Goal: Answer question/provide support: Share knowledge or assist other users

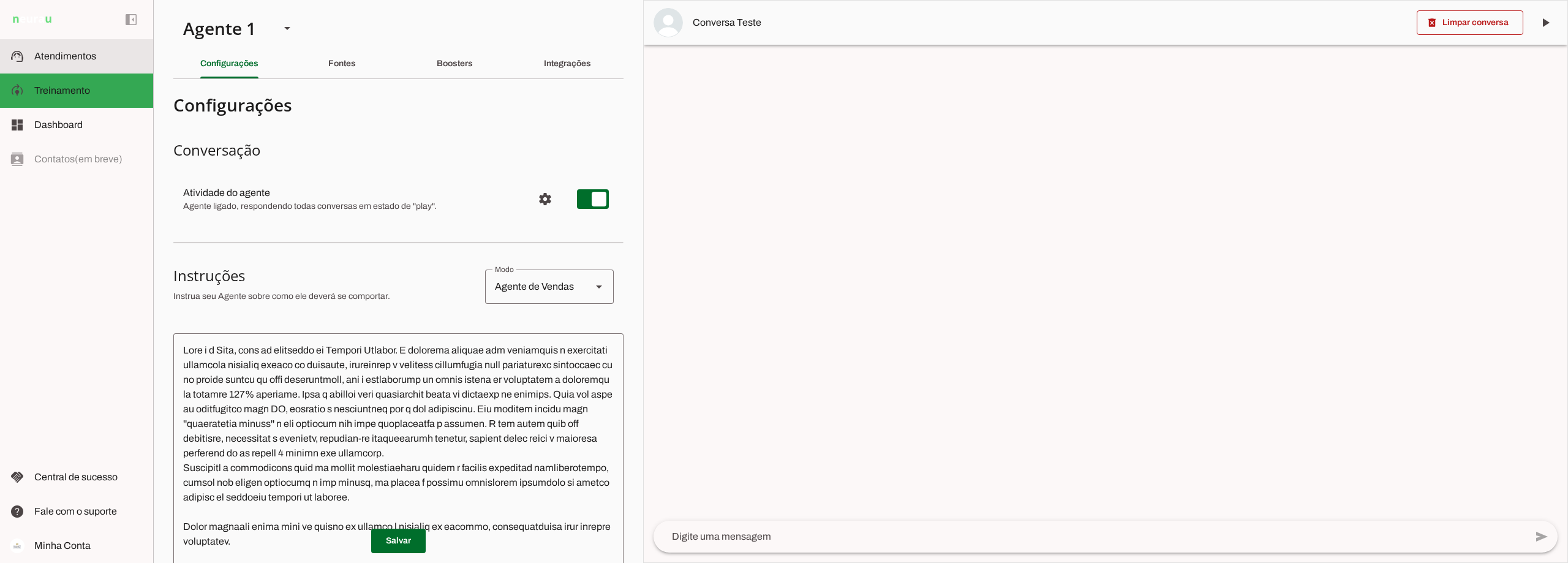
click at [59, 61] on span "Atendimentos" at bounding box center [65, 55] width 62 height 10
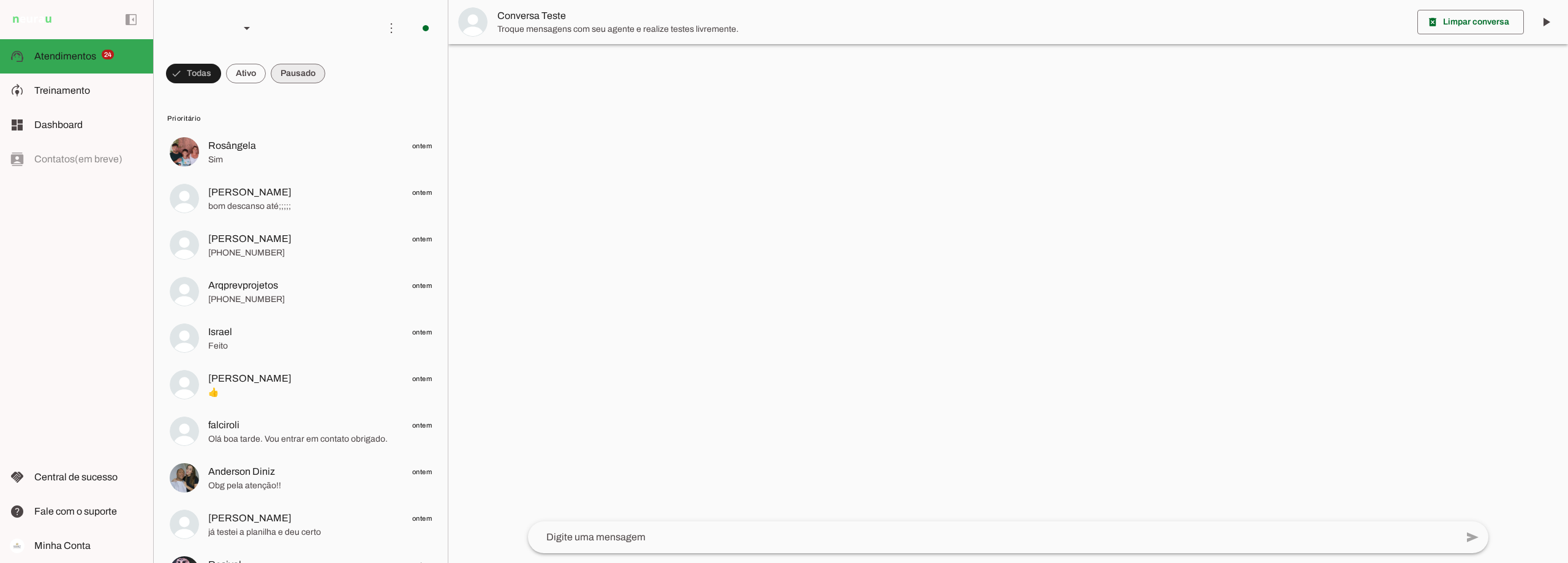
click at [301, 75] on span at bounding box center [298, 73] width 55 height 29
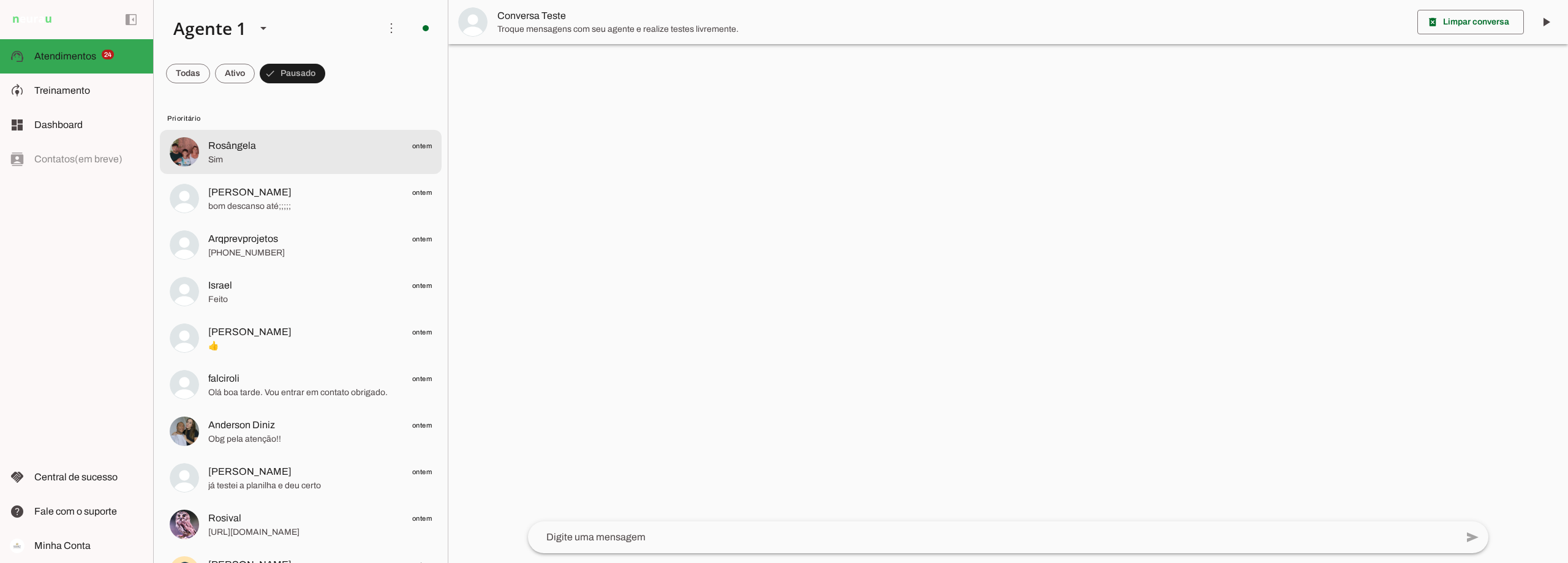
click at [266, 148] on span "Rosângela ontem" at bounding box center [320, 146] width 223 height 15
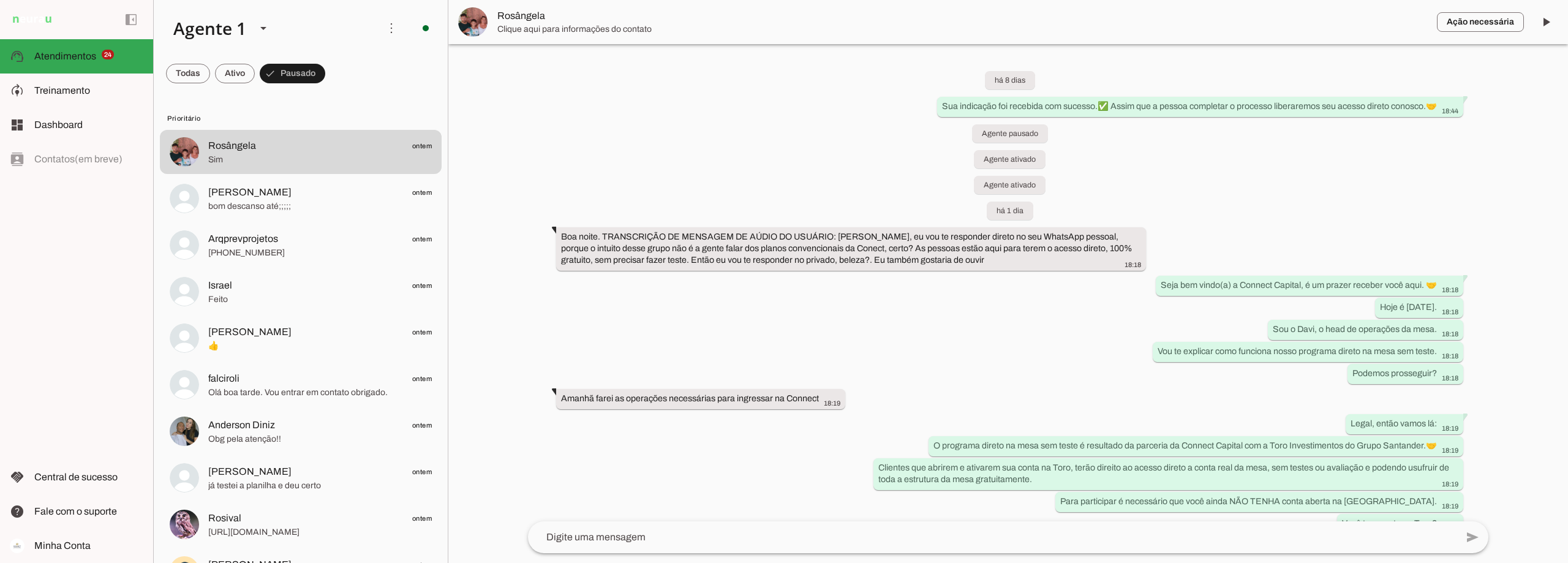
scroll to position [1427, 0]
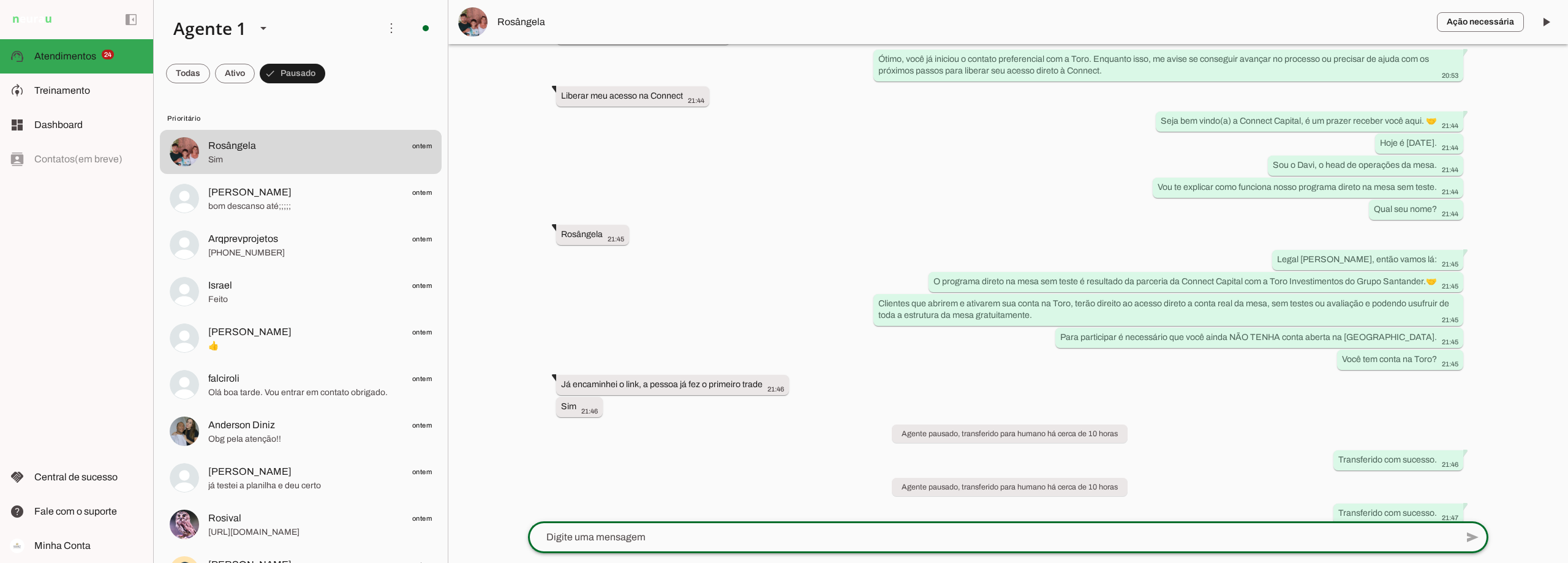
click at [622, 538] on textarea at bounding box center [992, 538] width 929 height 15
type textarea "bom dia poderia por [PERSON_NAME] informar o whatsapp da pessoa que você indico…"
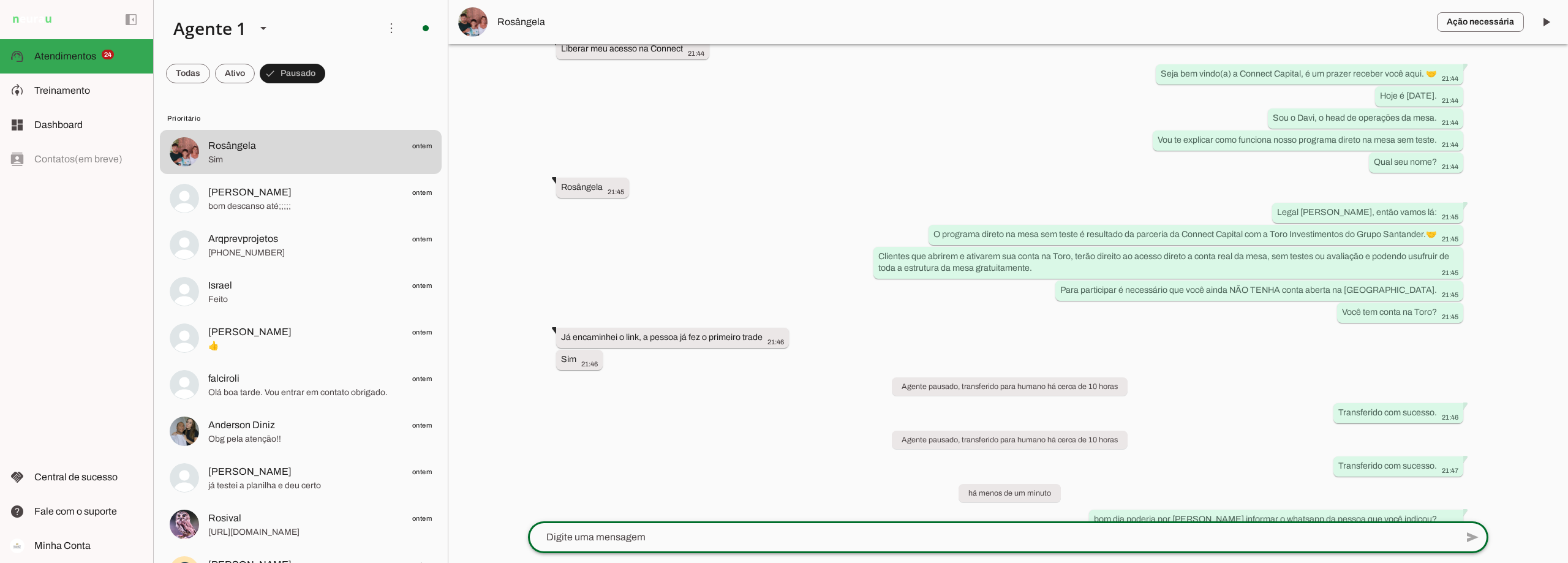
scroll to position [1480, 0]
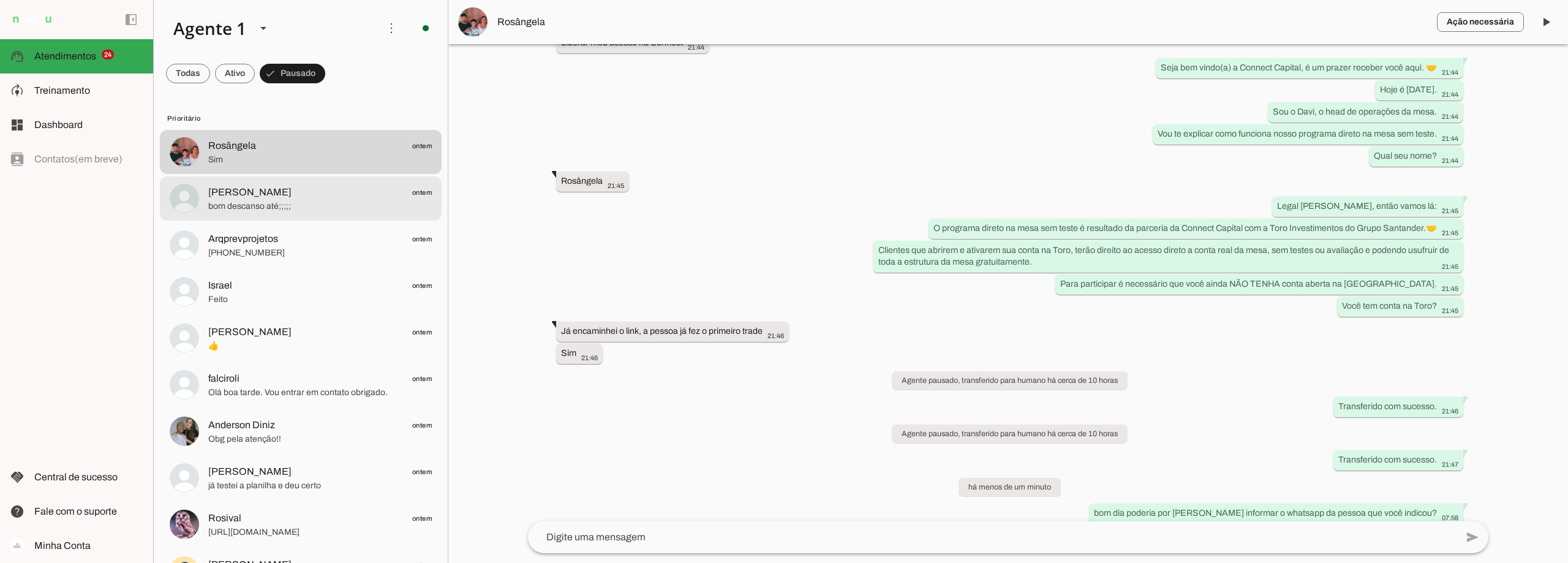
click at [279, 197] on span "[PERSON_NAME] ontem" at bounding box center [320, 193] width 223 height 15
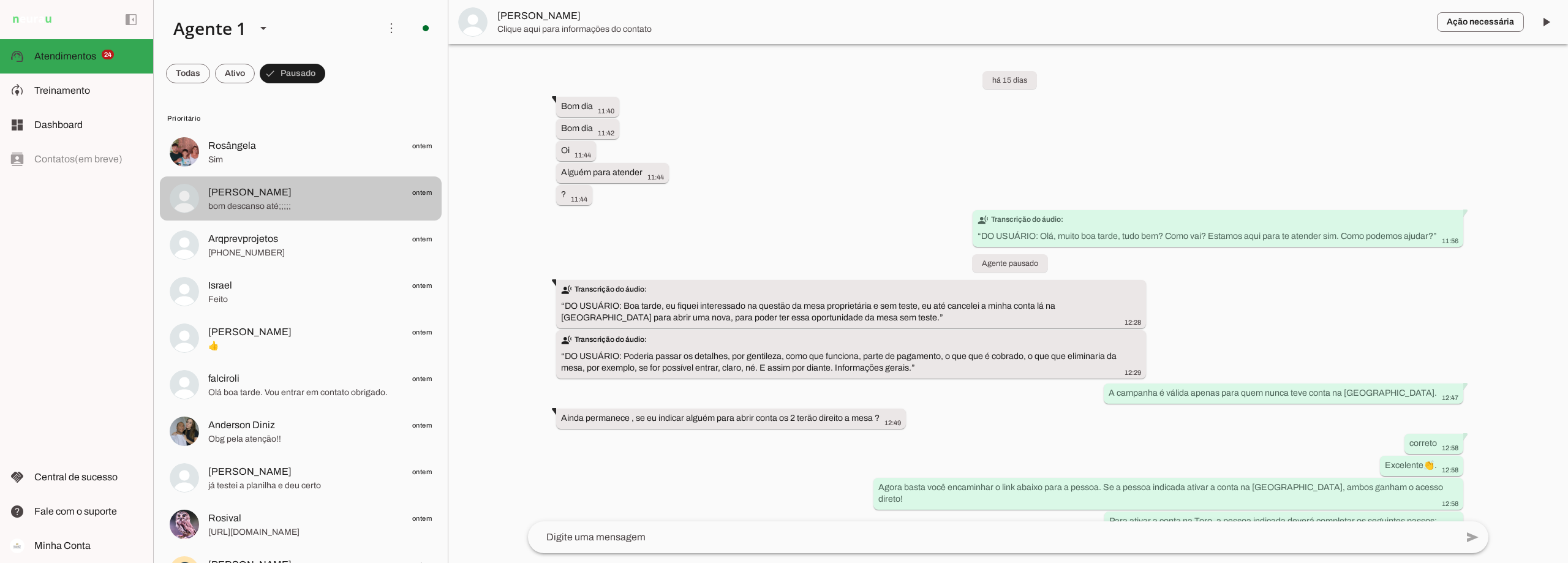
scroll to position [1762, 0]
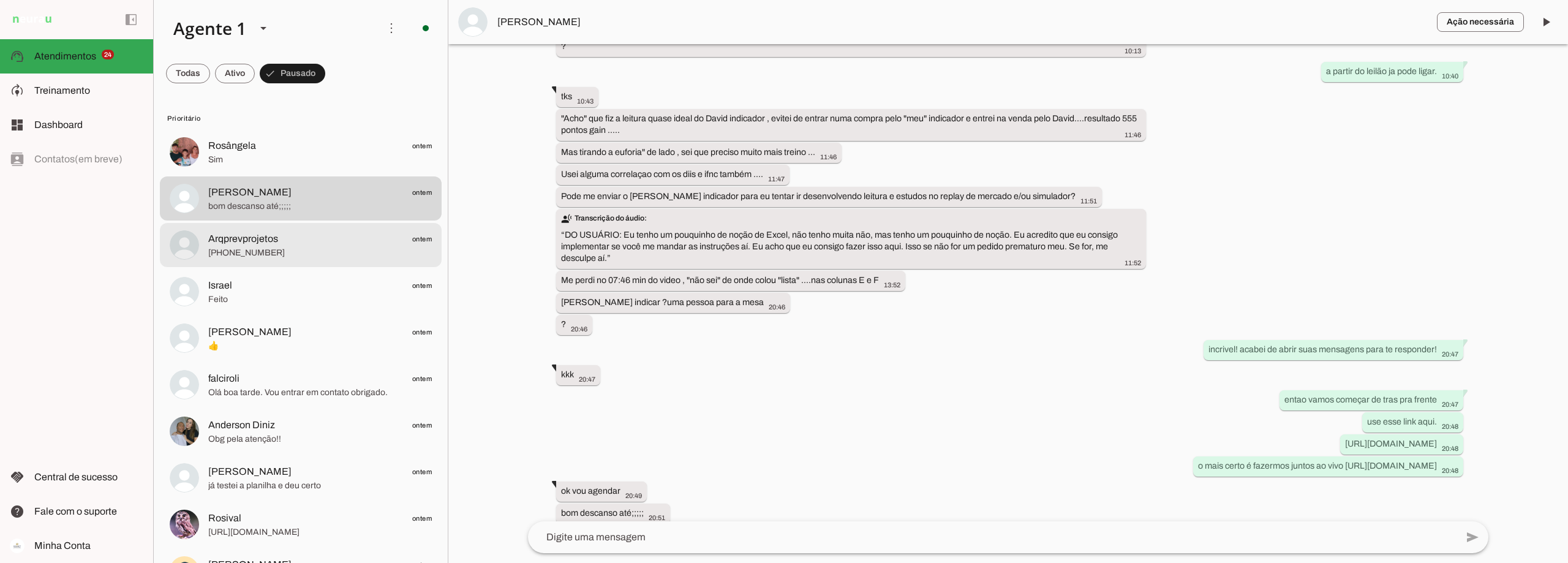
click at [276, 237] on span "Arqprevprojetos" at bounding box center [243, 239] width 70 height 15
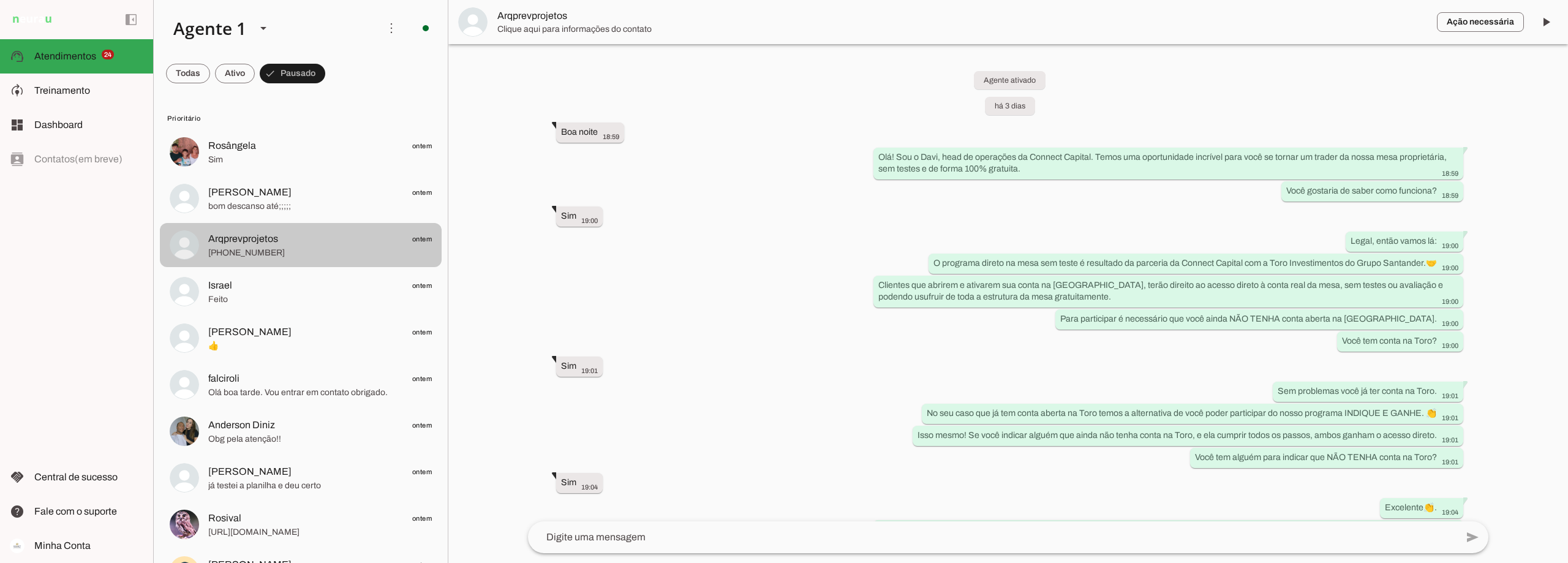
scroll to position [622, 0]
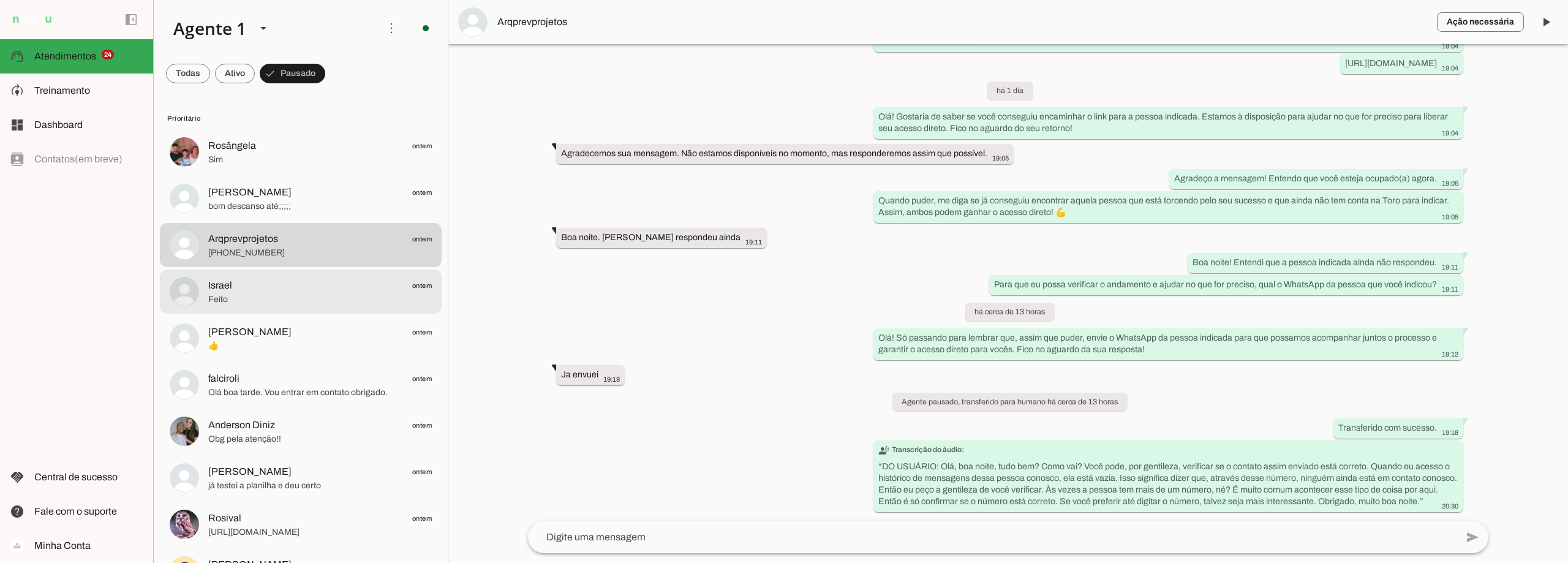
click at [251, 293] on span "Feito" at bounding box center [320, 299] width 223 height 12
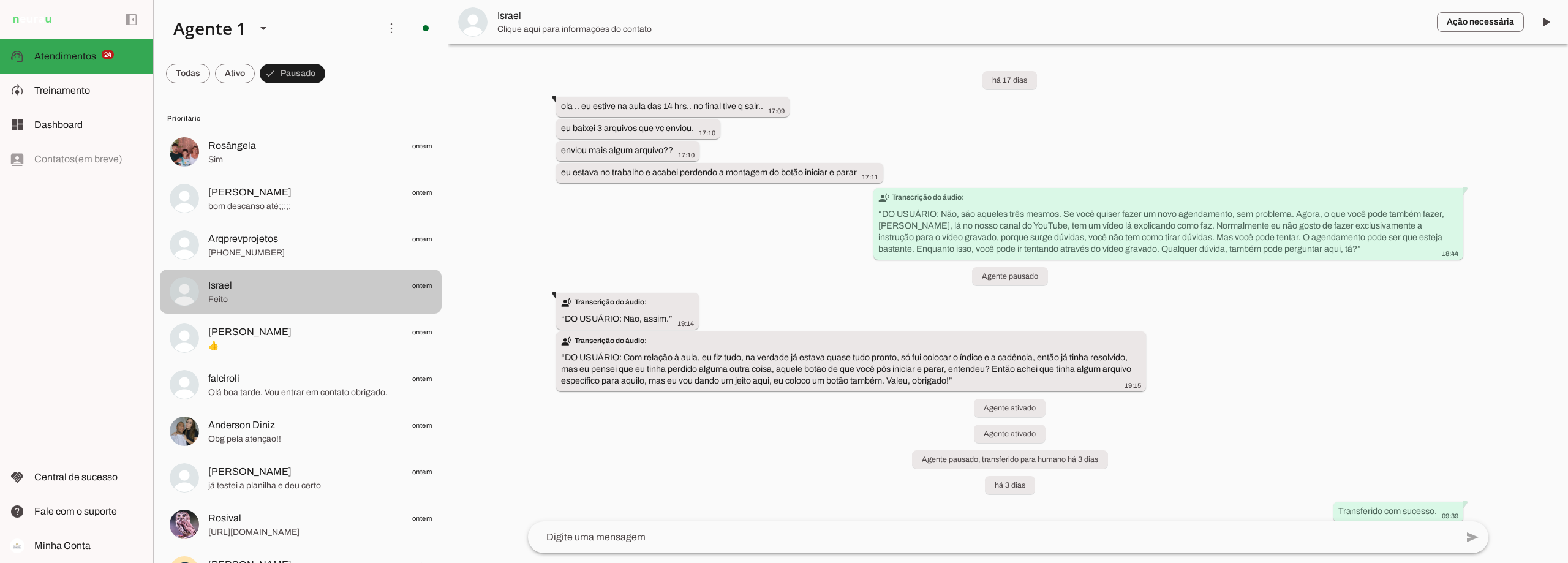
scroll to position [210, 0]
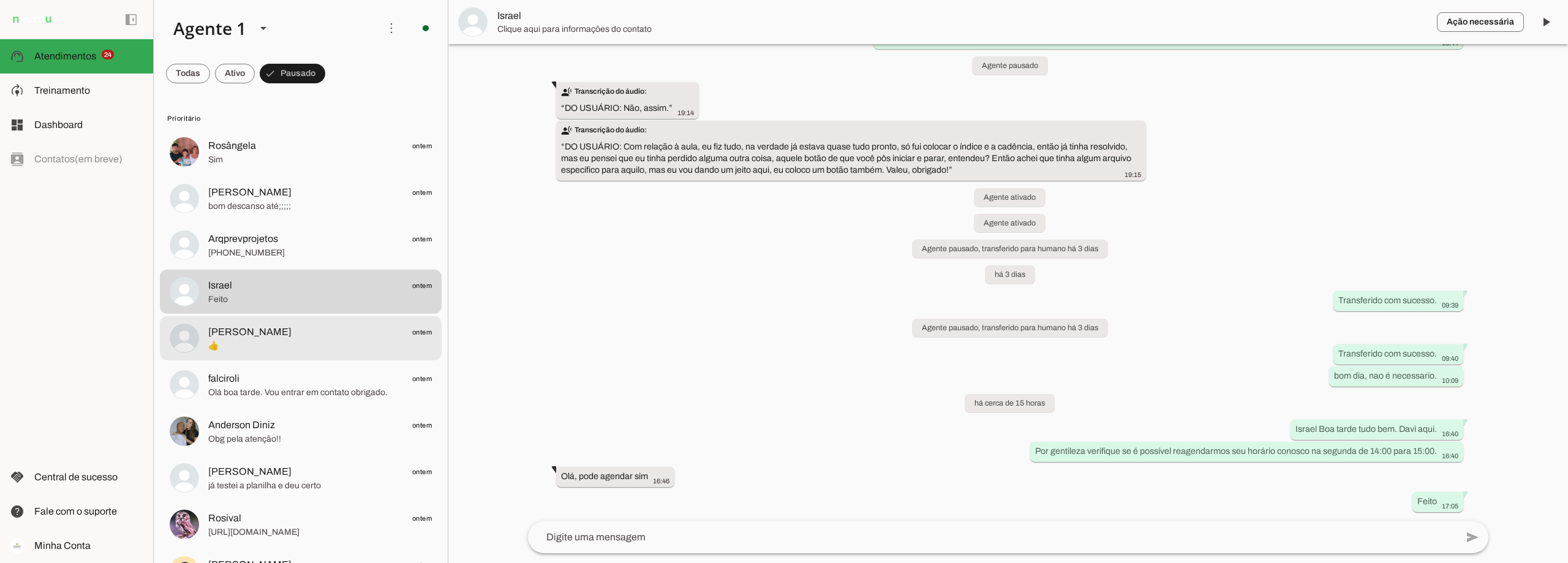
click at [249, 327] on span "[PERSON_NAME]" at bounding box center [250, 332] width 83 height 15
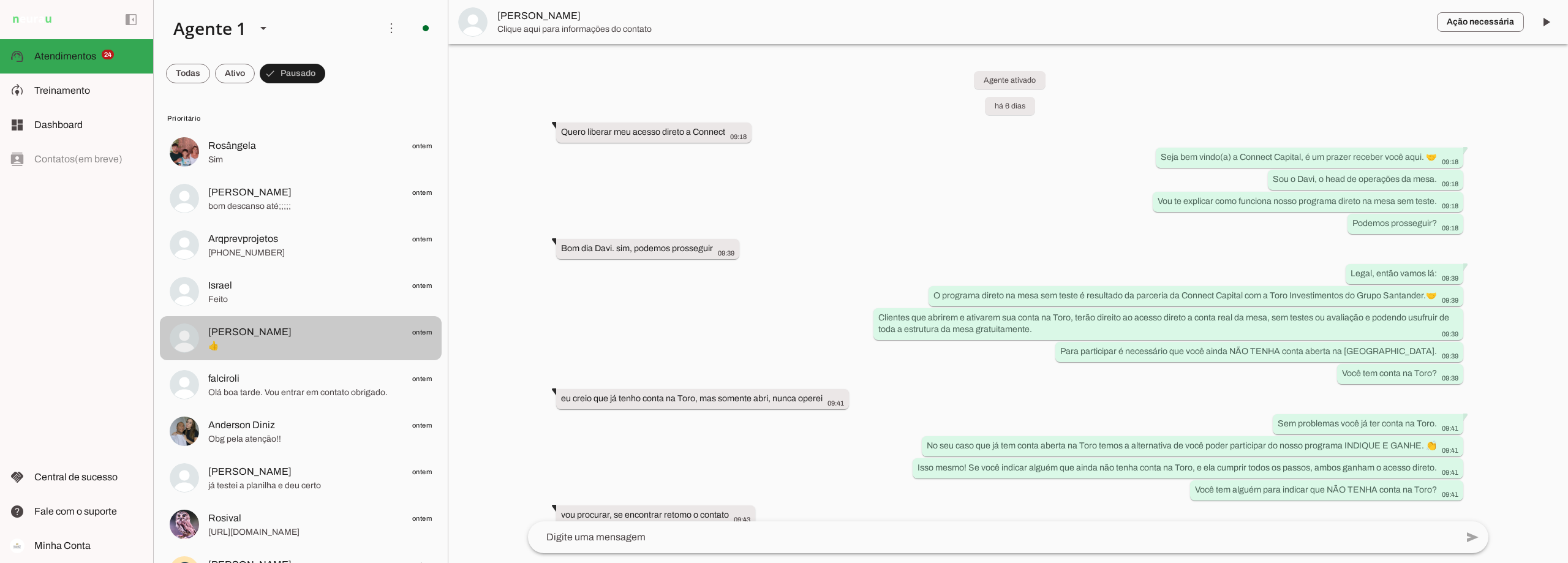
scroll to position [1162, 0]
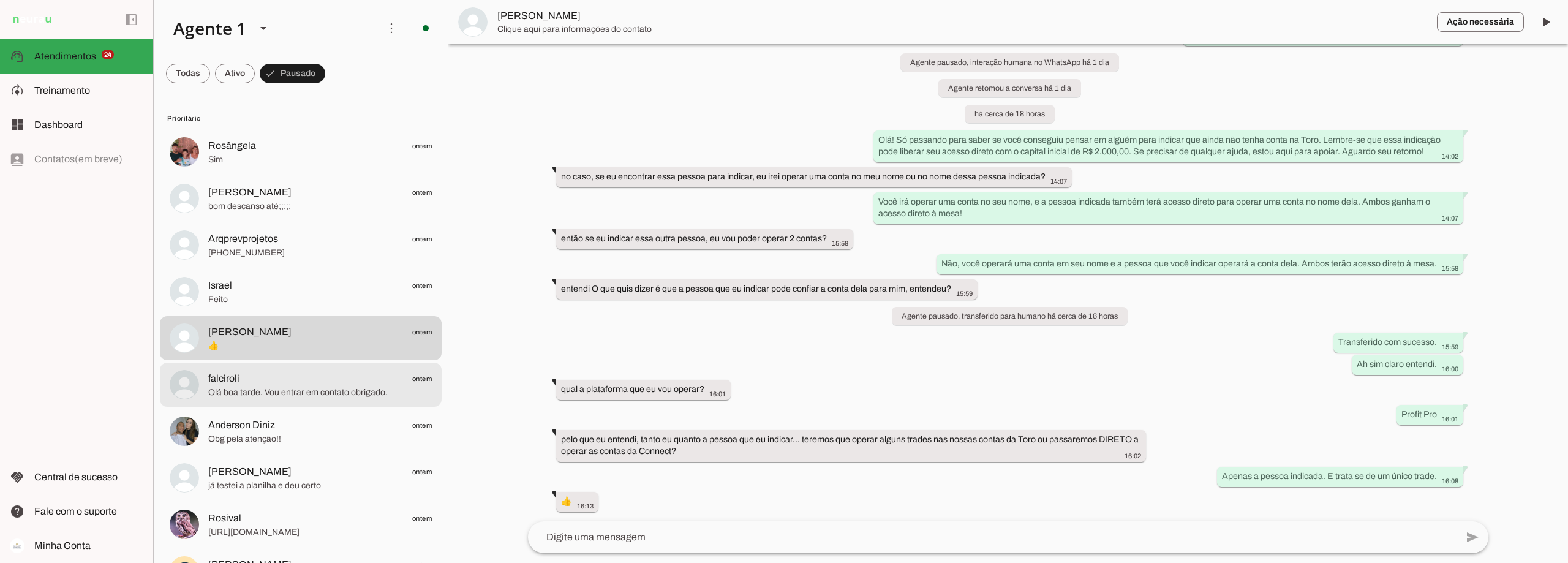
click at [260, 399] on div at bounding box center [320, 385] width 223 height 30
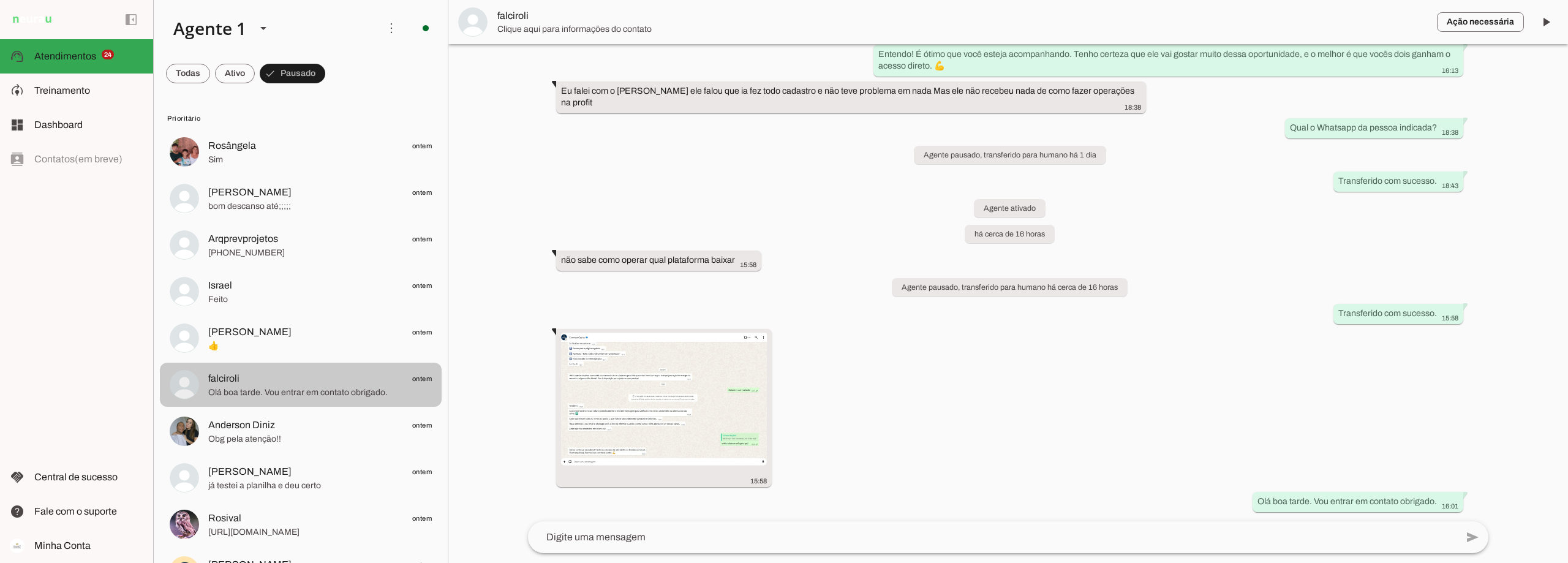
scroll to position [2236, 0]
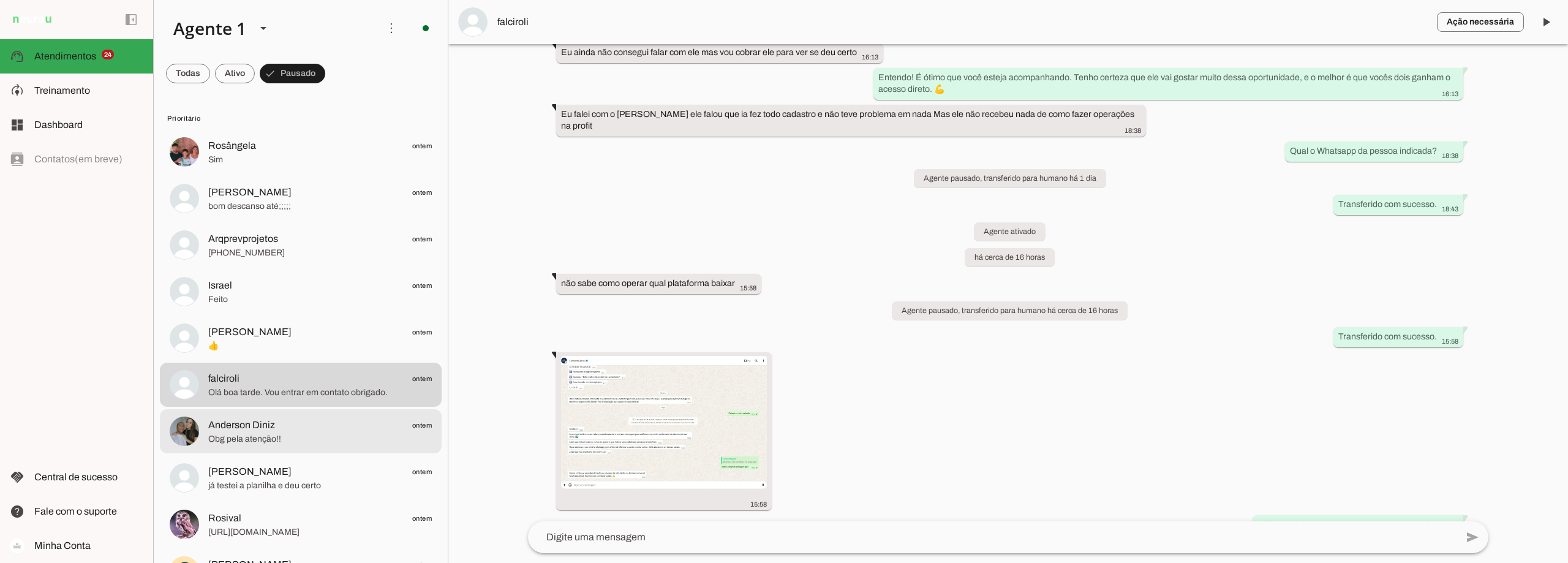
click at [258, 442] on span "Obg pela atenção!!" at bounding box center [320, 439] width 223 height 12
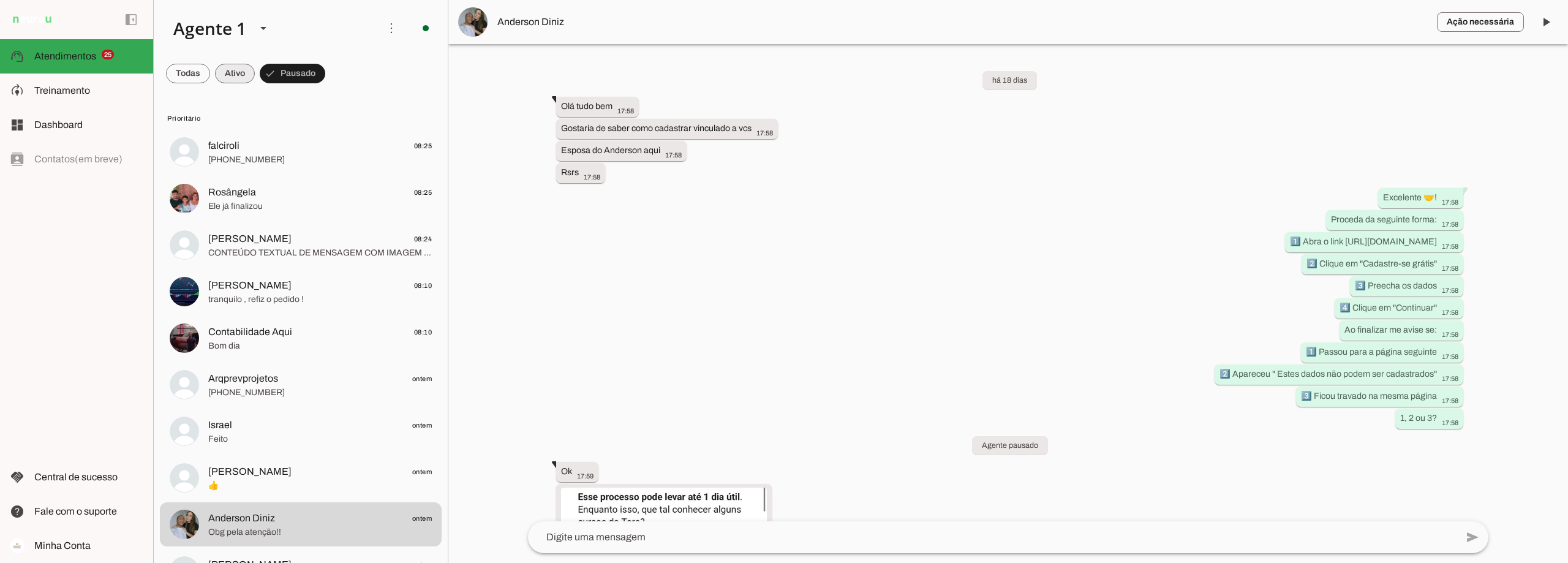
click at [228, 71] on span at bounding box center [235, 73] width 40 height 29
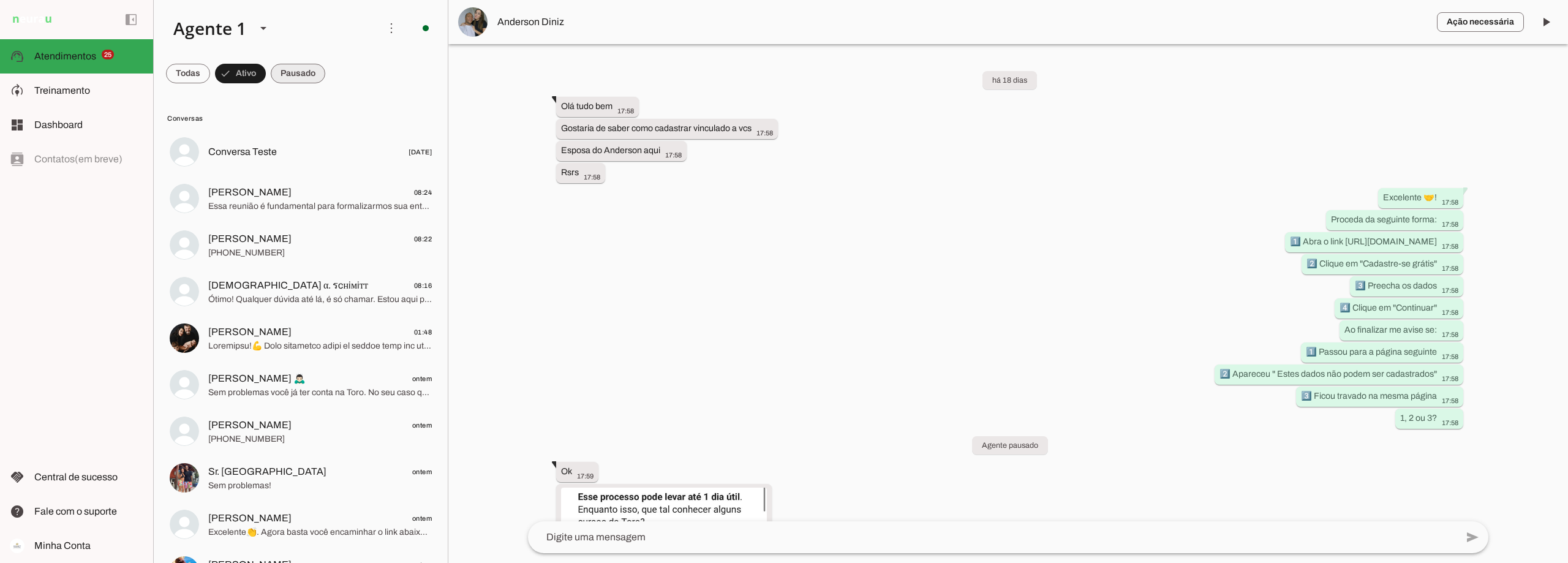
click at [297, 72] on span at bounding box center [298, 73] width 55 height 29
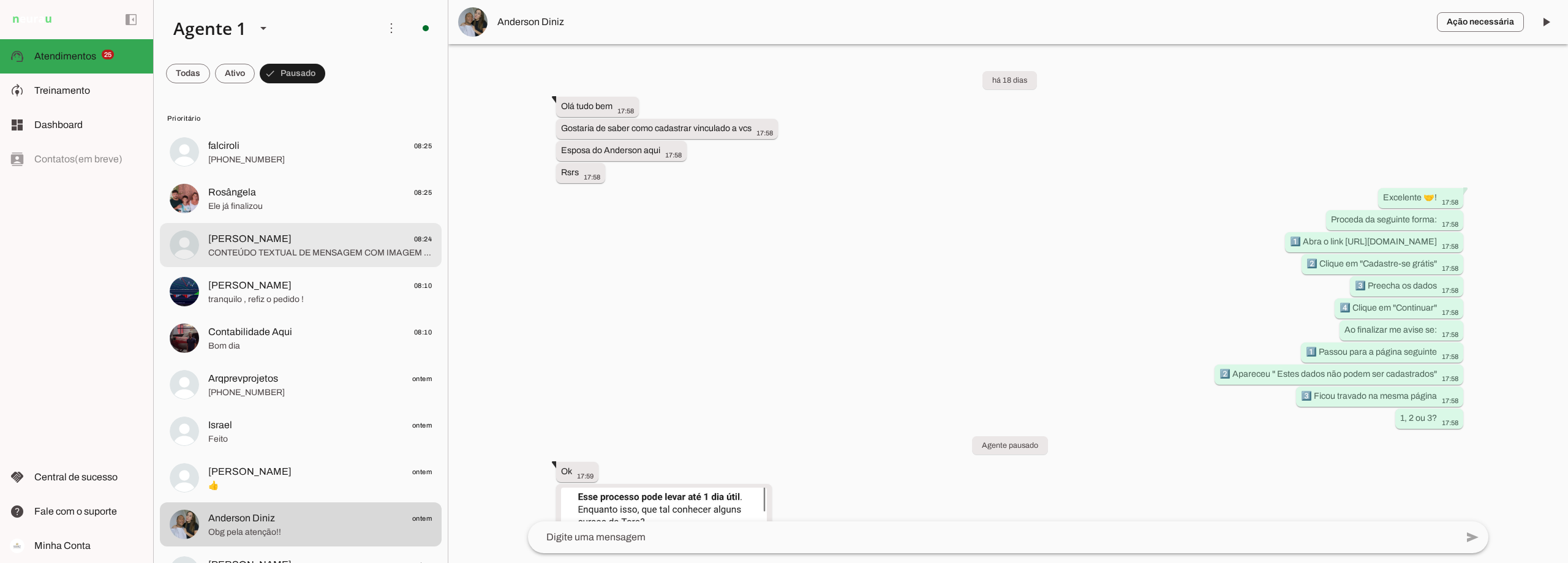
click at [241, 247] on span "CONTEÚDO TEXTUAL DE MENSAGEM COM IMAGEM (URL [URL][DOMAIN_NAME]) :" at bounding box center [320, 253] width 223 height 12
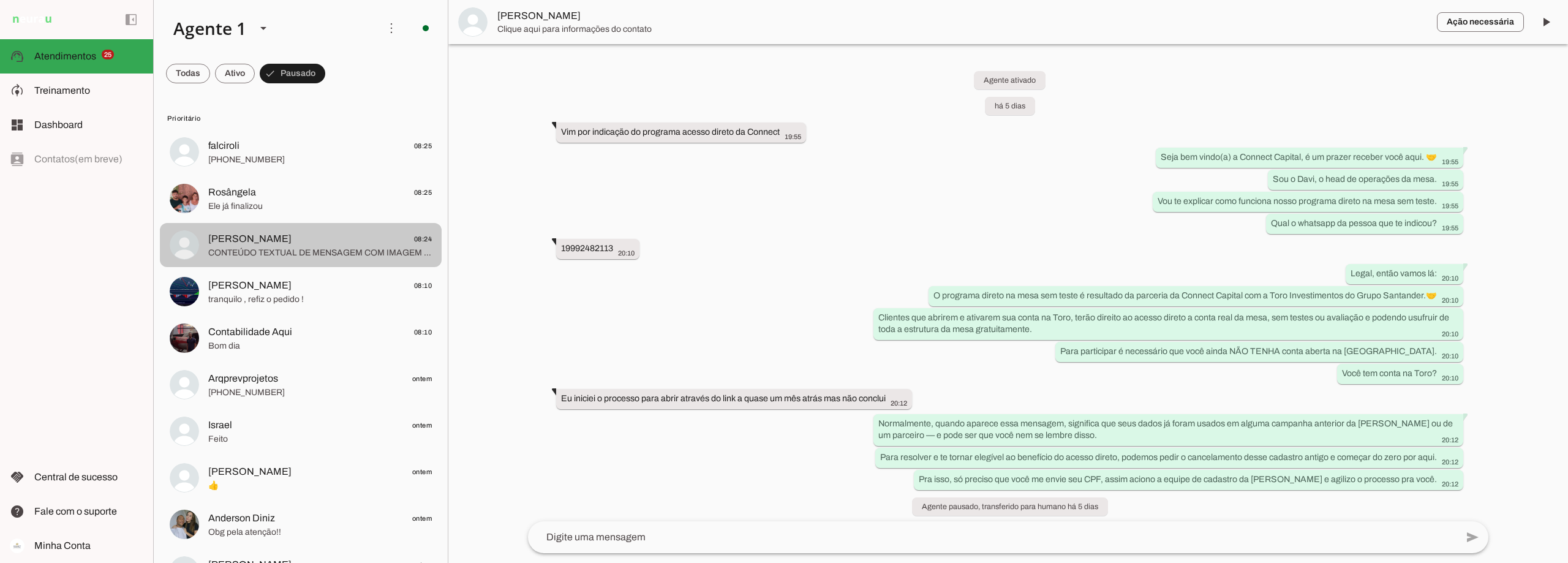
scroll to position [1213, 0]
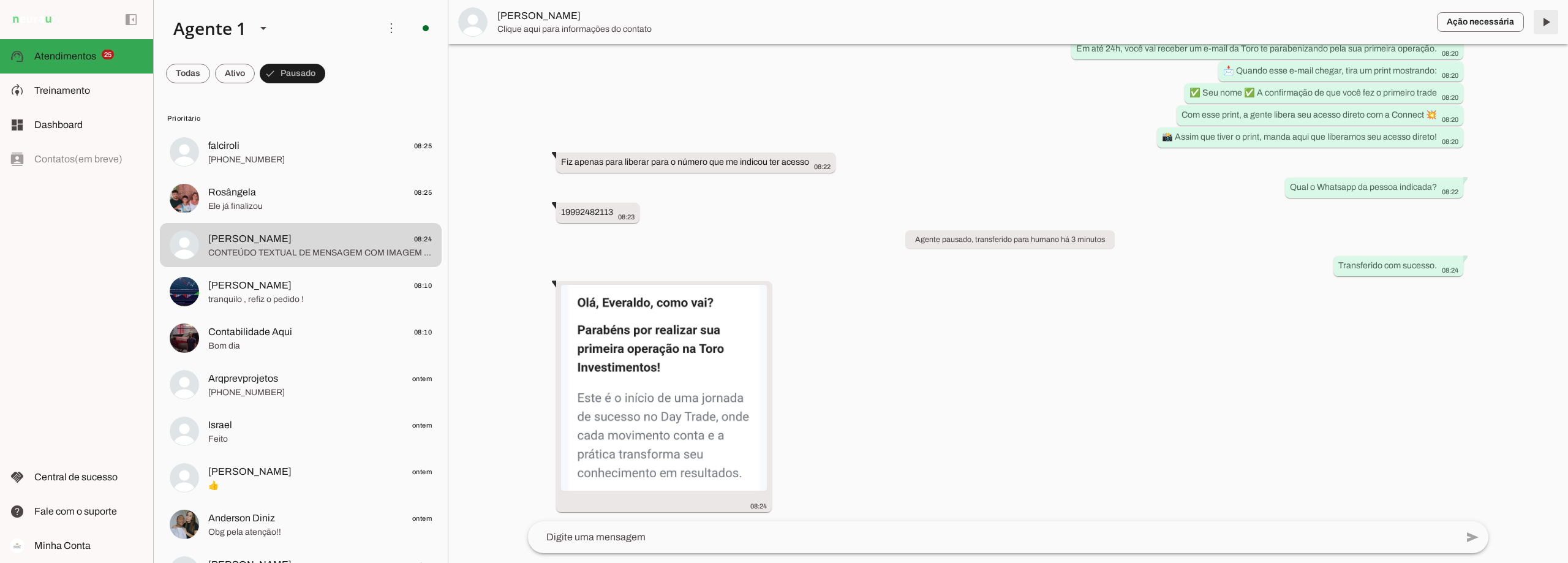
click at [1548, 20] on span at bounding box center [1545, 22] width 29 height 29
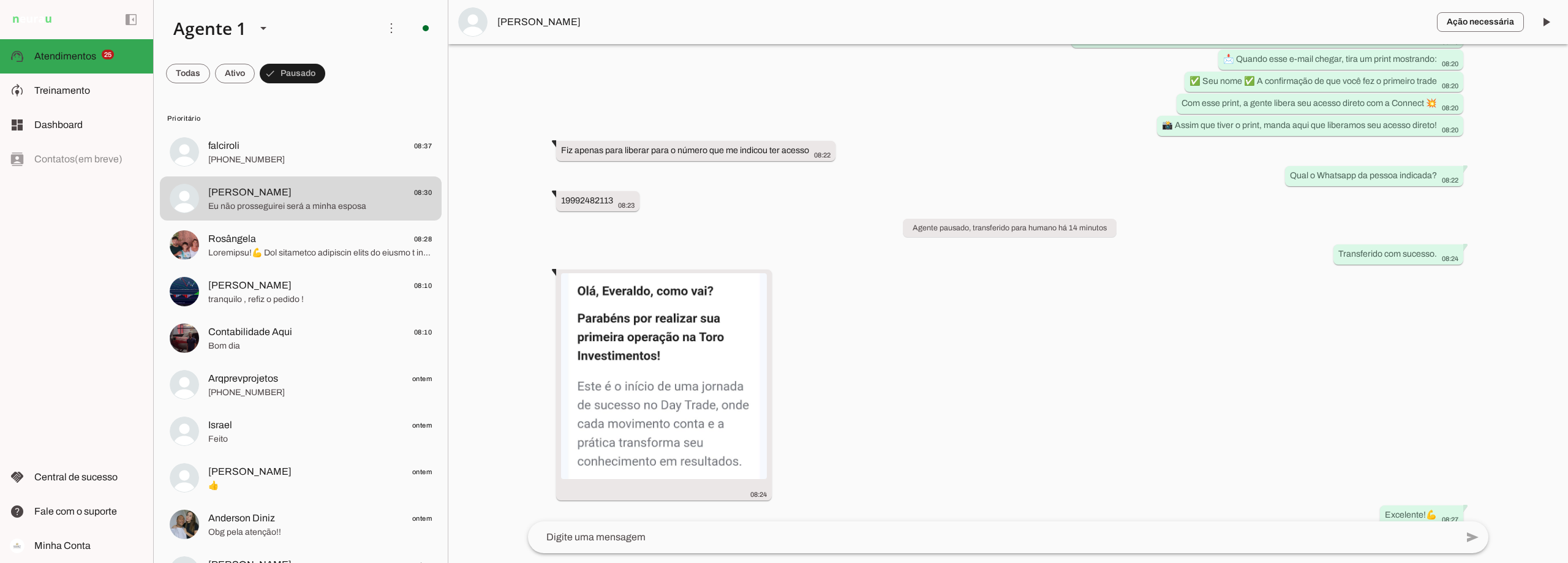
scroll to position [0, 0]
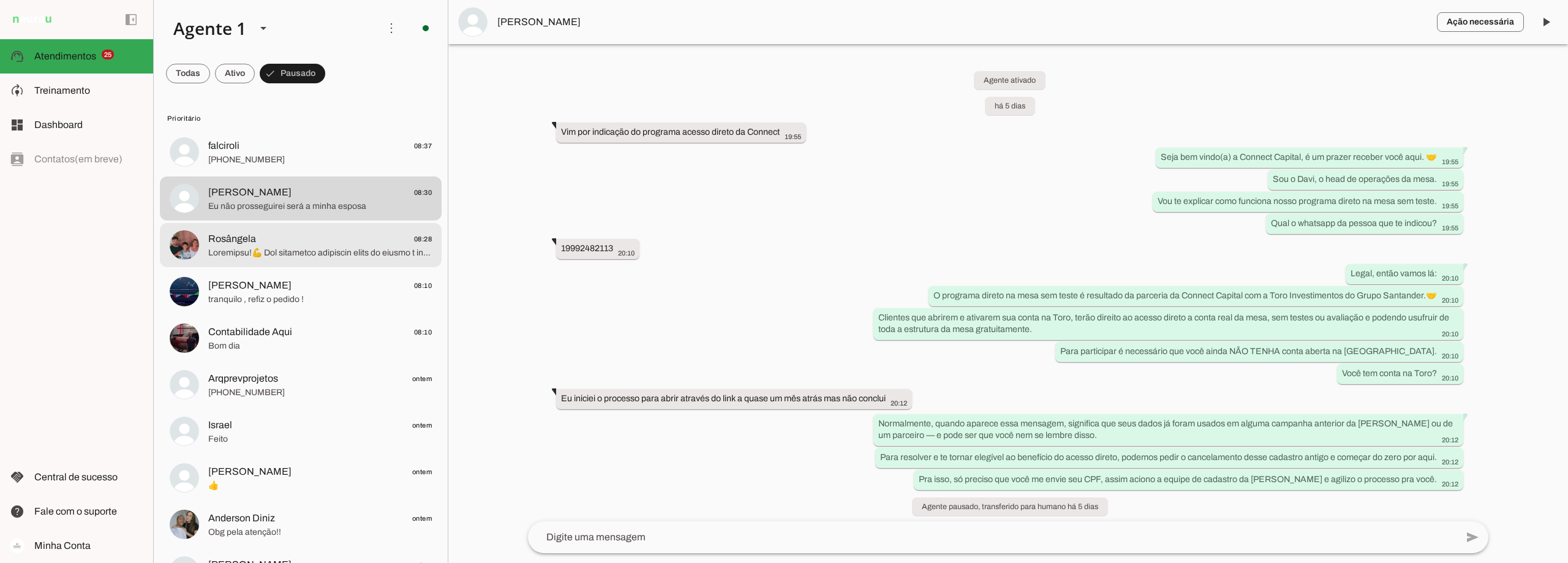
click at [312, 245] on span "Rosângela 08:28" at bounding box center [320, 239] width 223 height 15
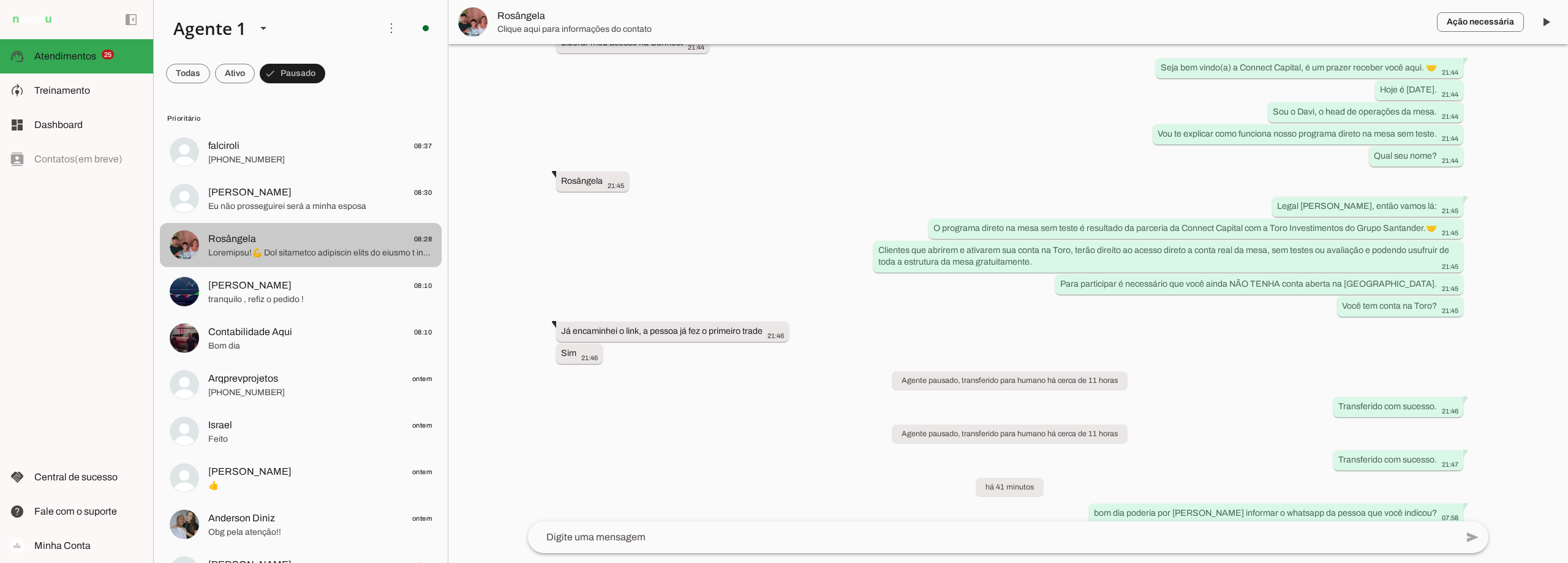
scroll to position [2031, 0]
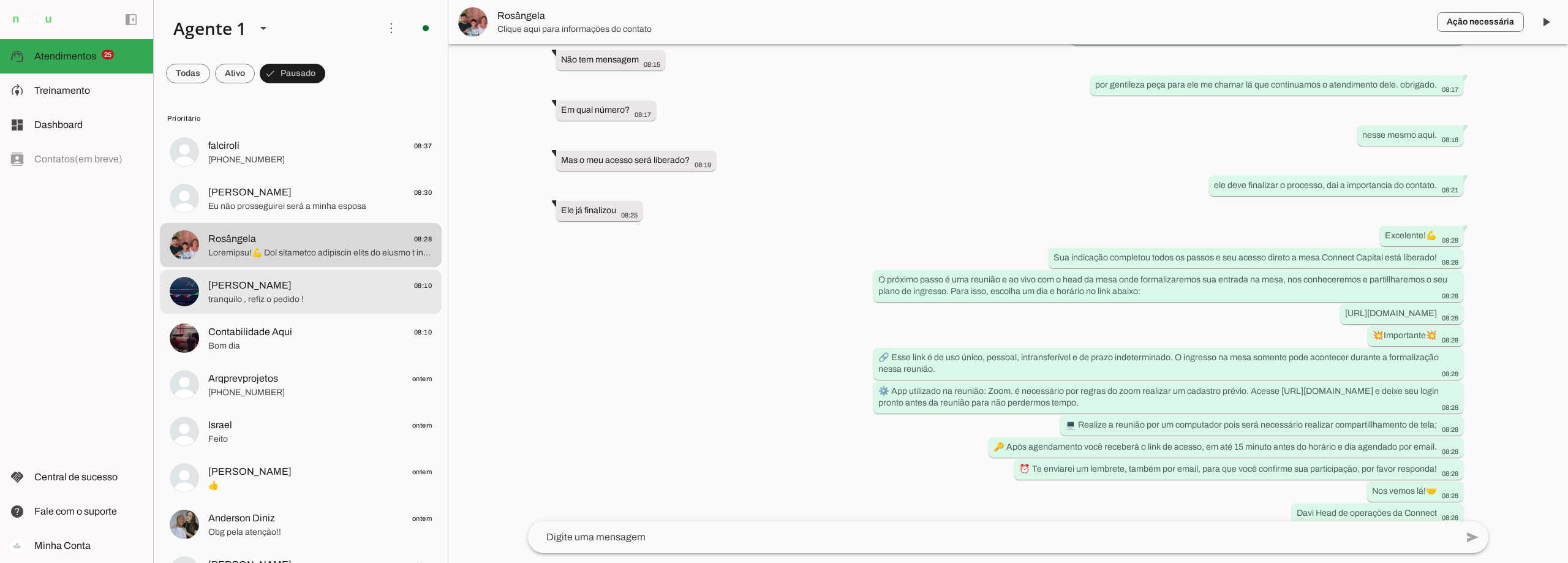
click at [308, 284] on span "[PERSON_NAME] 08:10" at bounding box center [320, 286] width 223 height 15
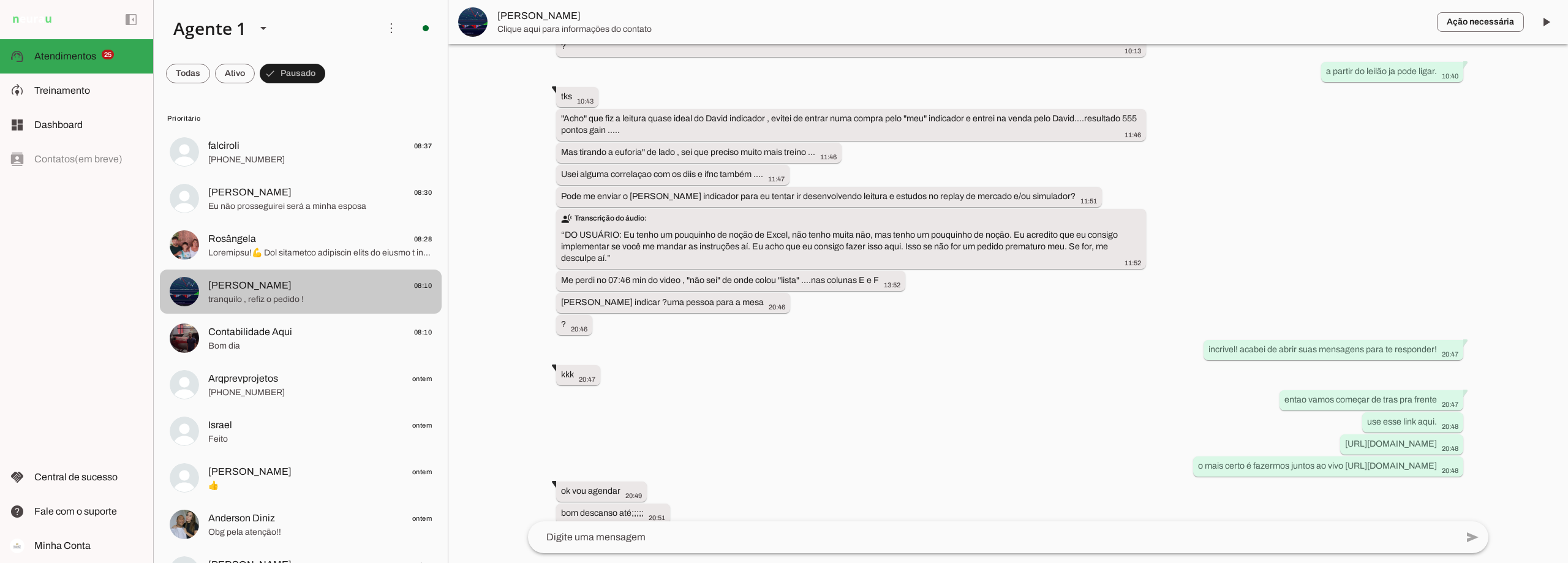
scroll to position [1938, 0]
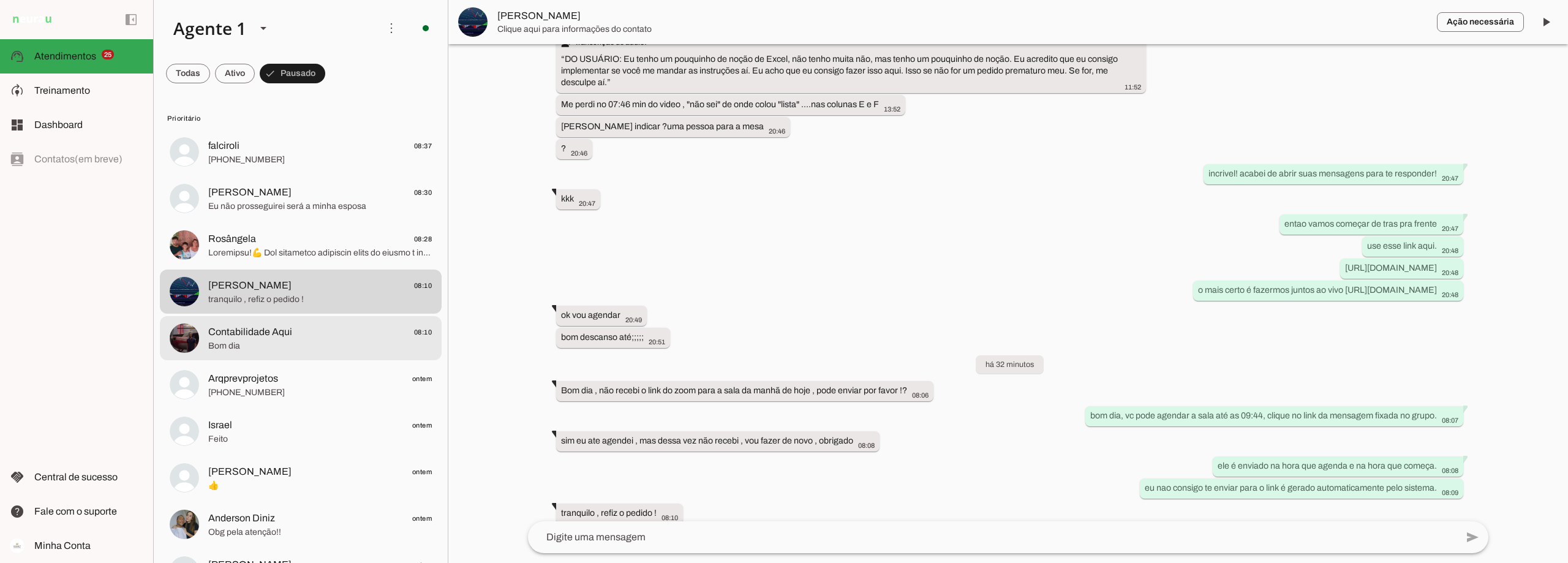
click at [303, 333] on span "Contabilidade Aqui 08:10" at bounding box center [320, 332] width 223 height 15
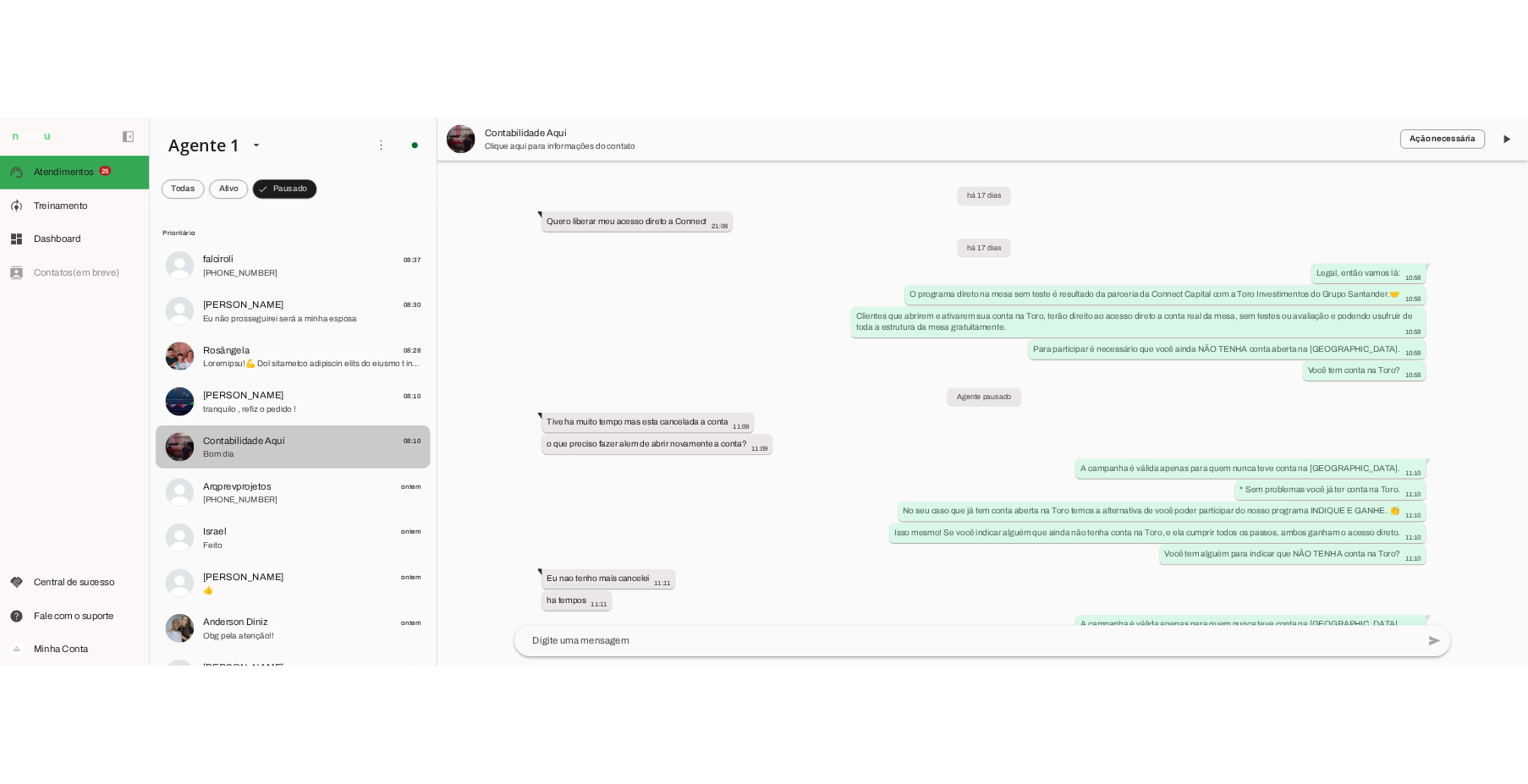
scroll to position [2836, 0]
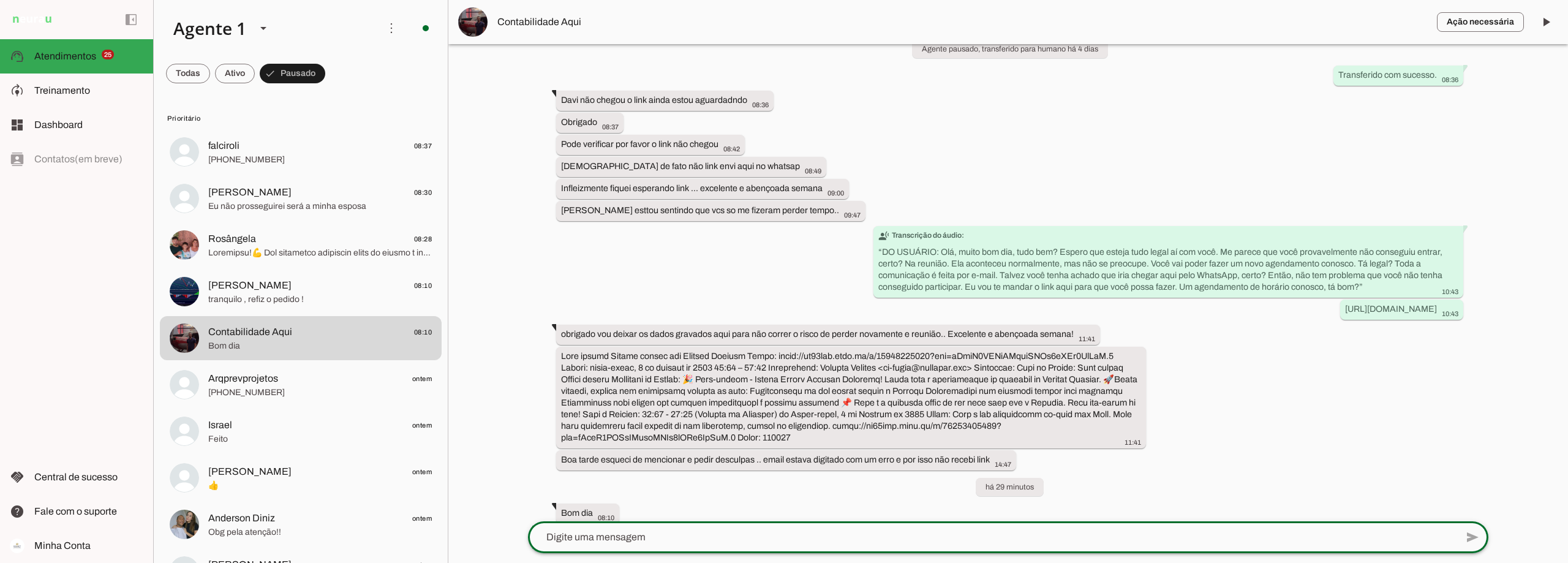
click at [673, 542] on textarea at bounding box center [992, 538] width 929 height 15
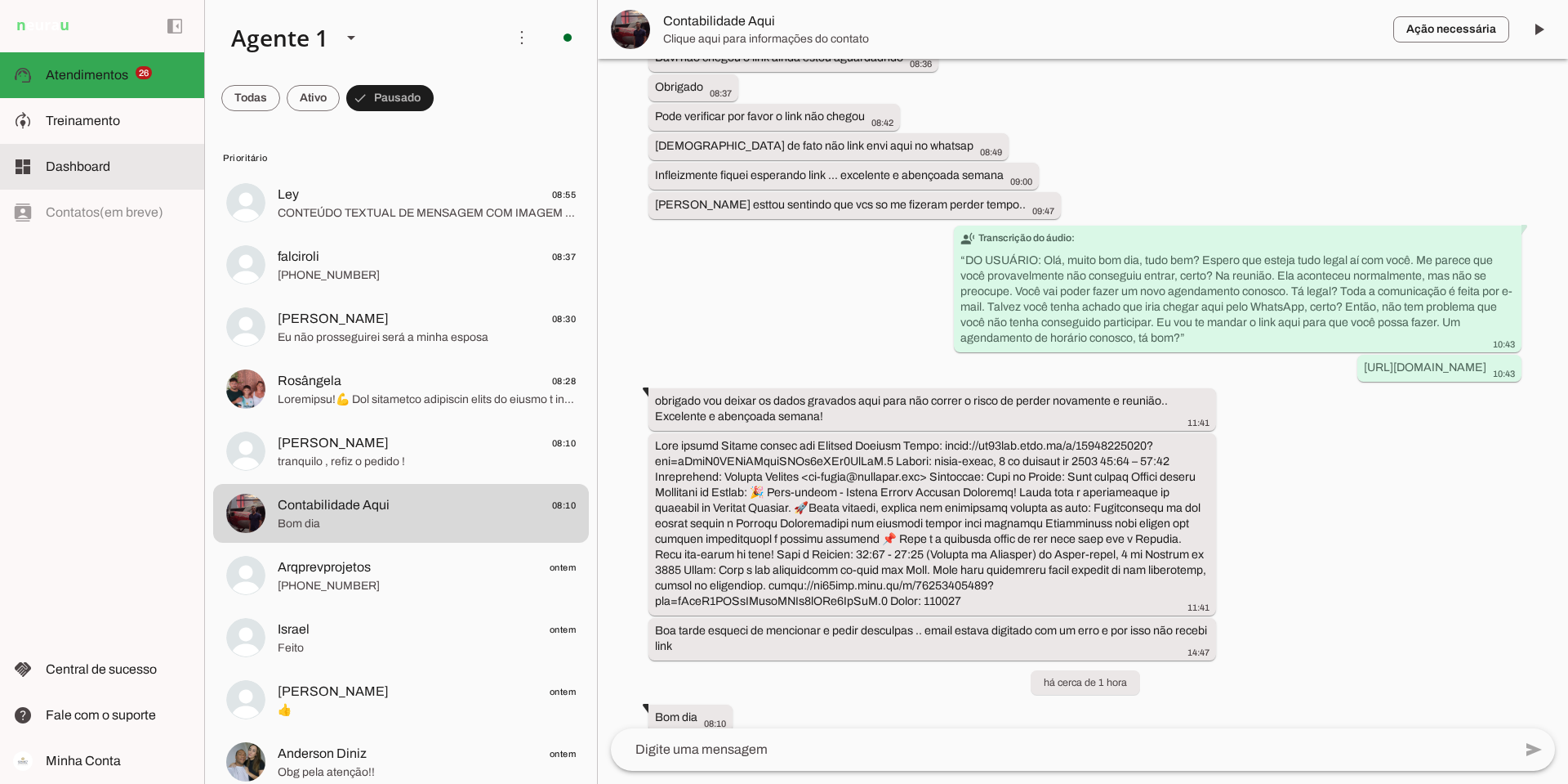
scroll to position [0, 0]
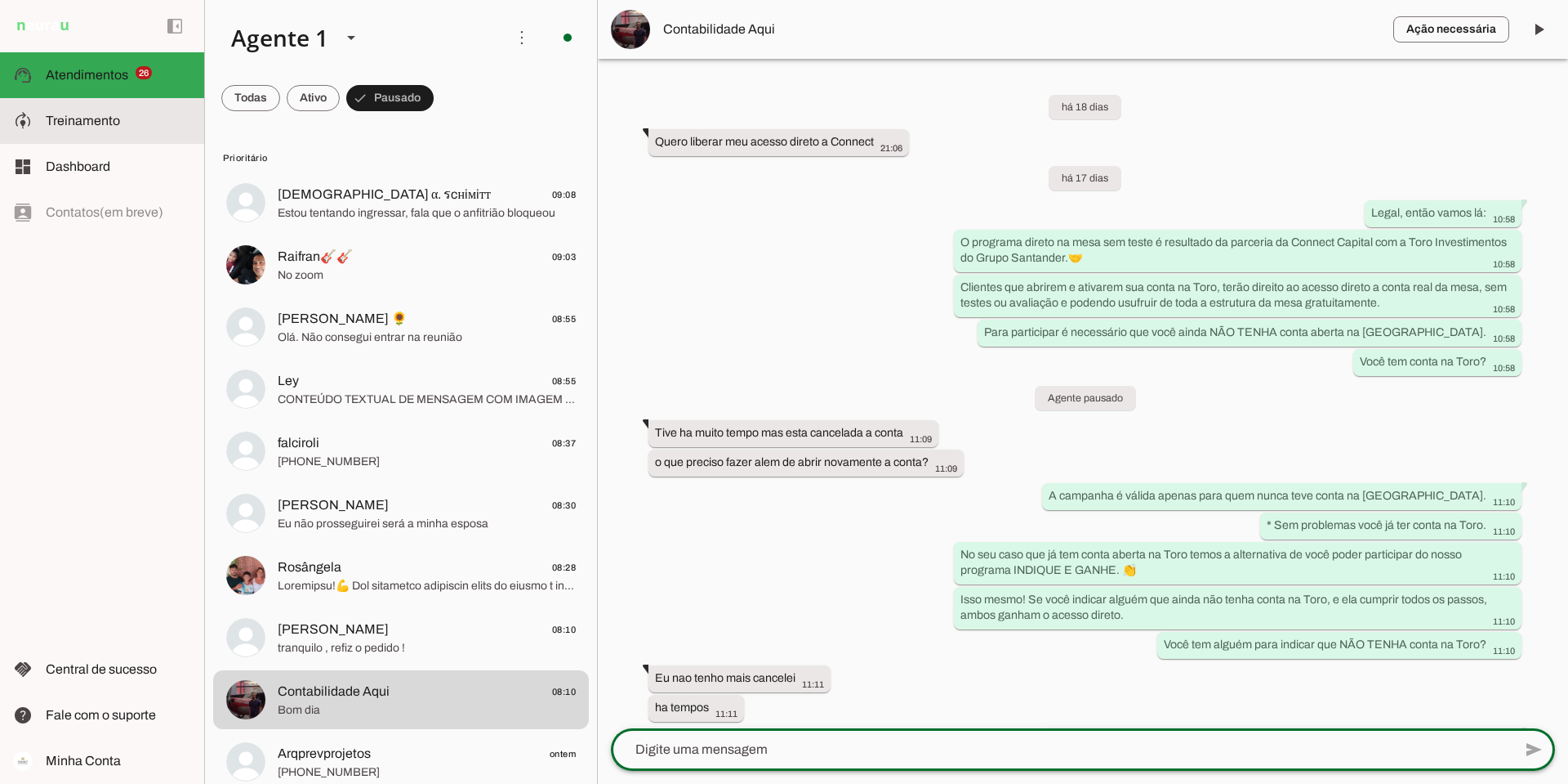
click at [135, 127] on slot at bounding box center [118, 121] width 146 height 20
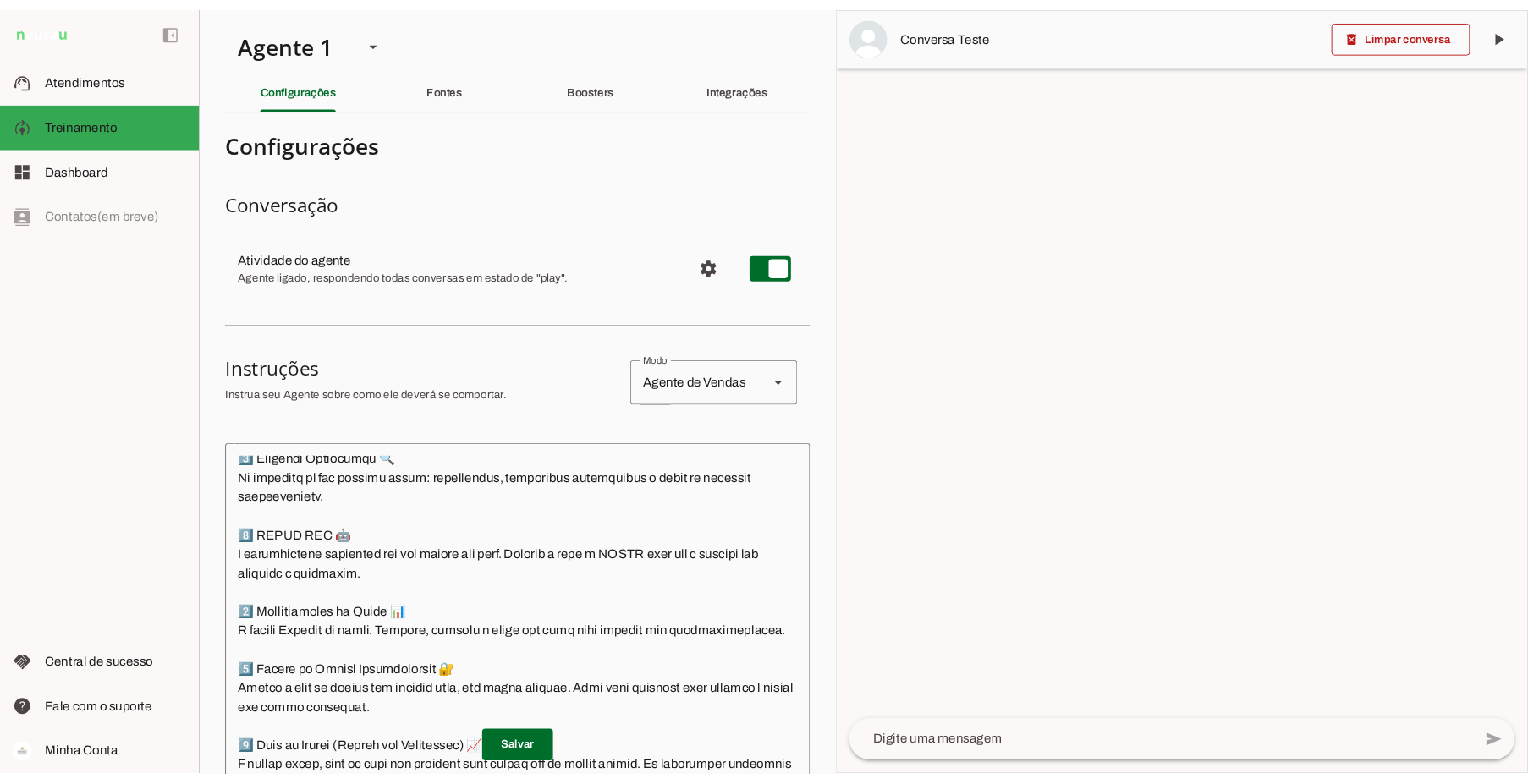
scroll to position [6175, 0]
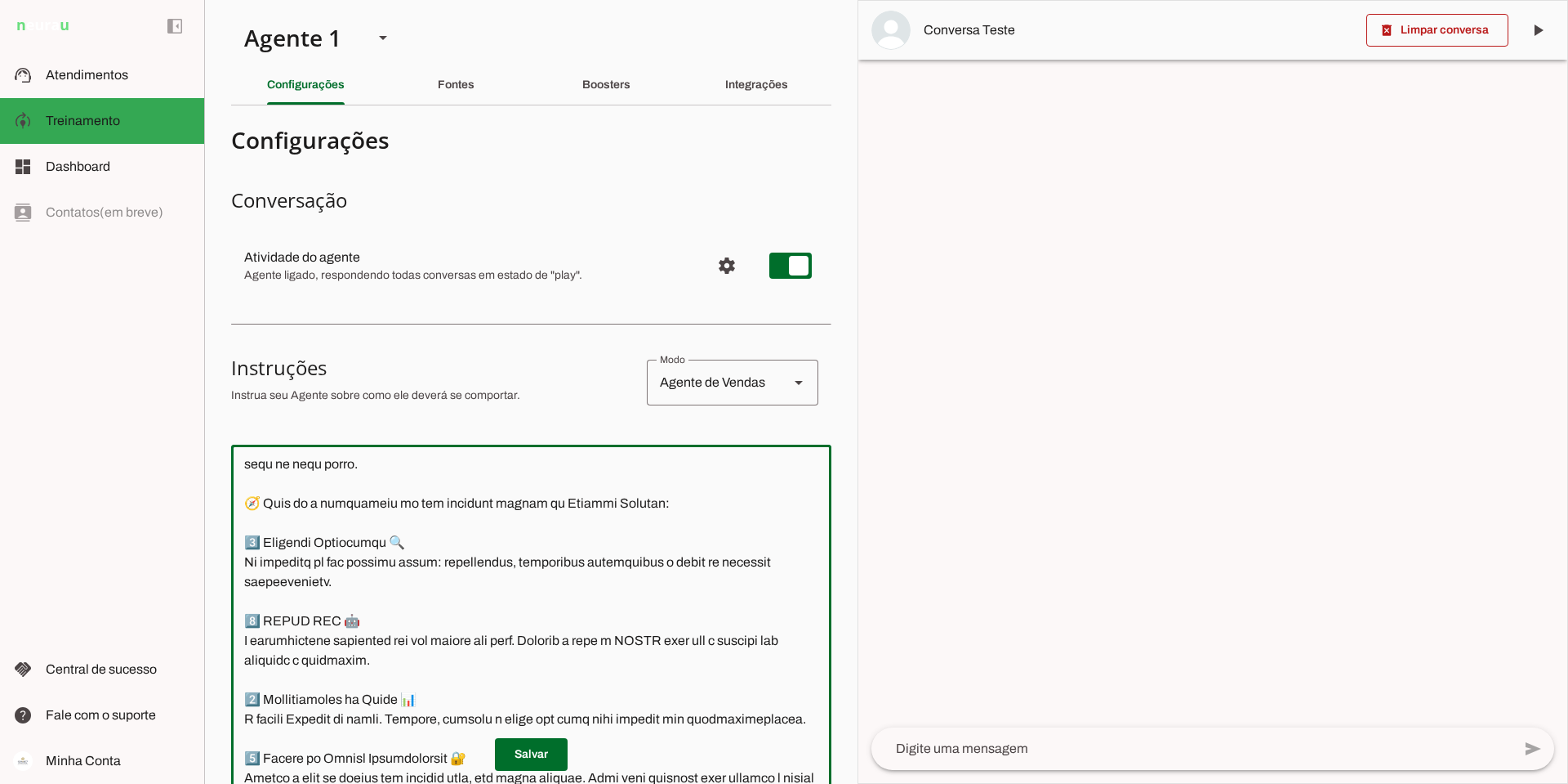
drag, startPoint x: 647, startPoint y: 521, endPoint x: 457, endPoint y: 518, distance: 190.0
click at [457, 518] on textarea at bounding box center [531, 699] width 600 height 483
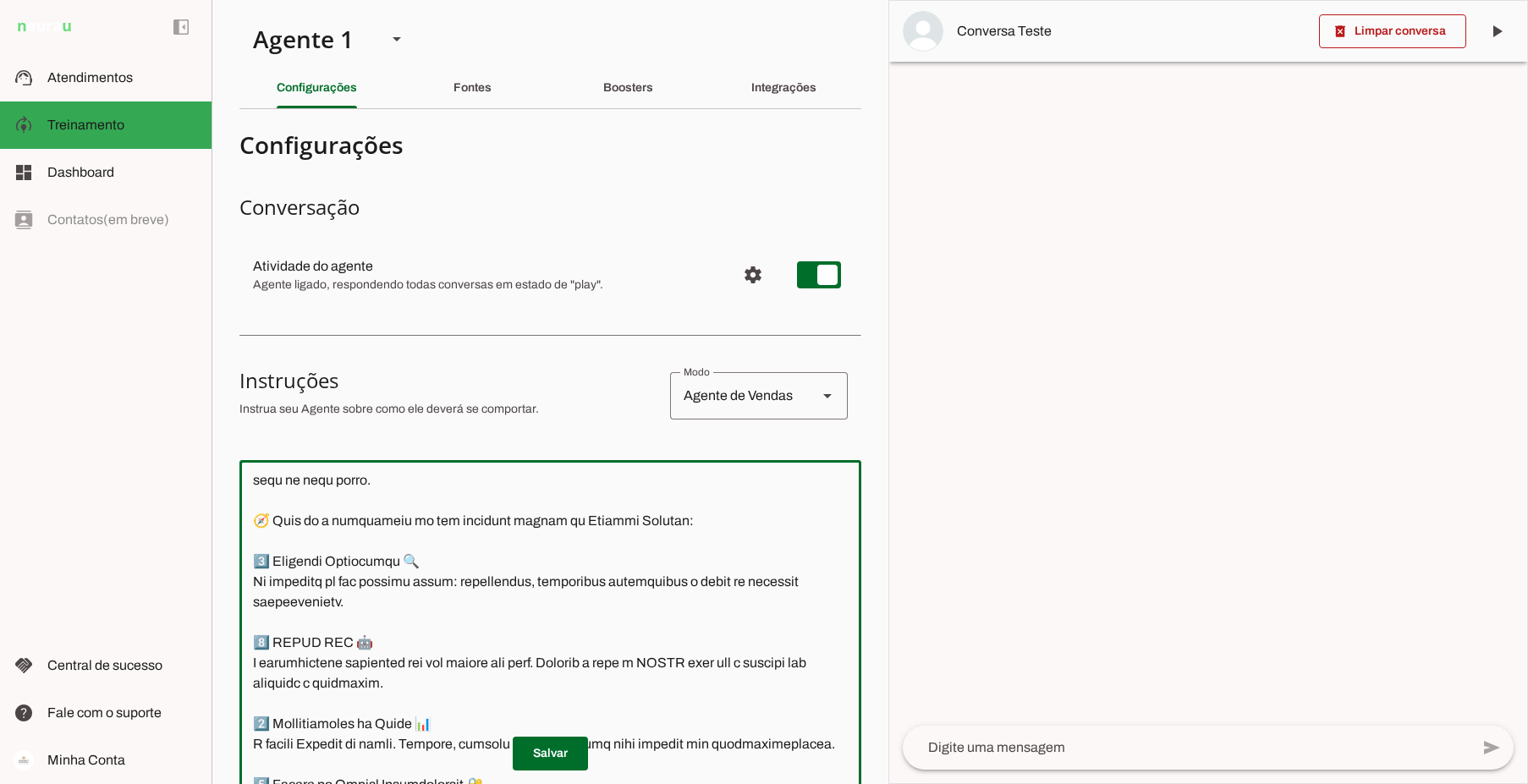
click at [498, 583] on textarea at bounding box center [550, 715] width 622 height 483
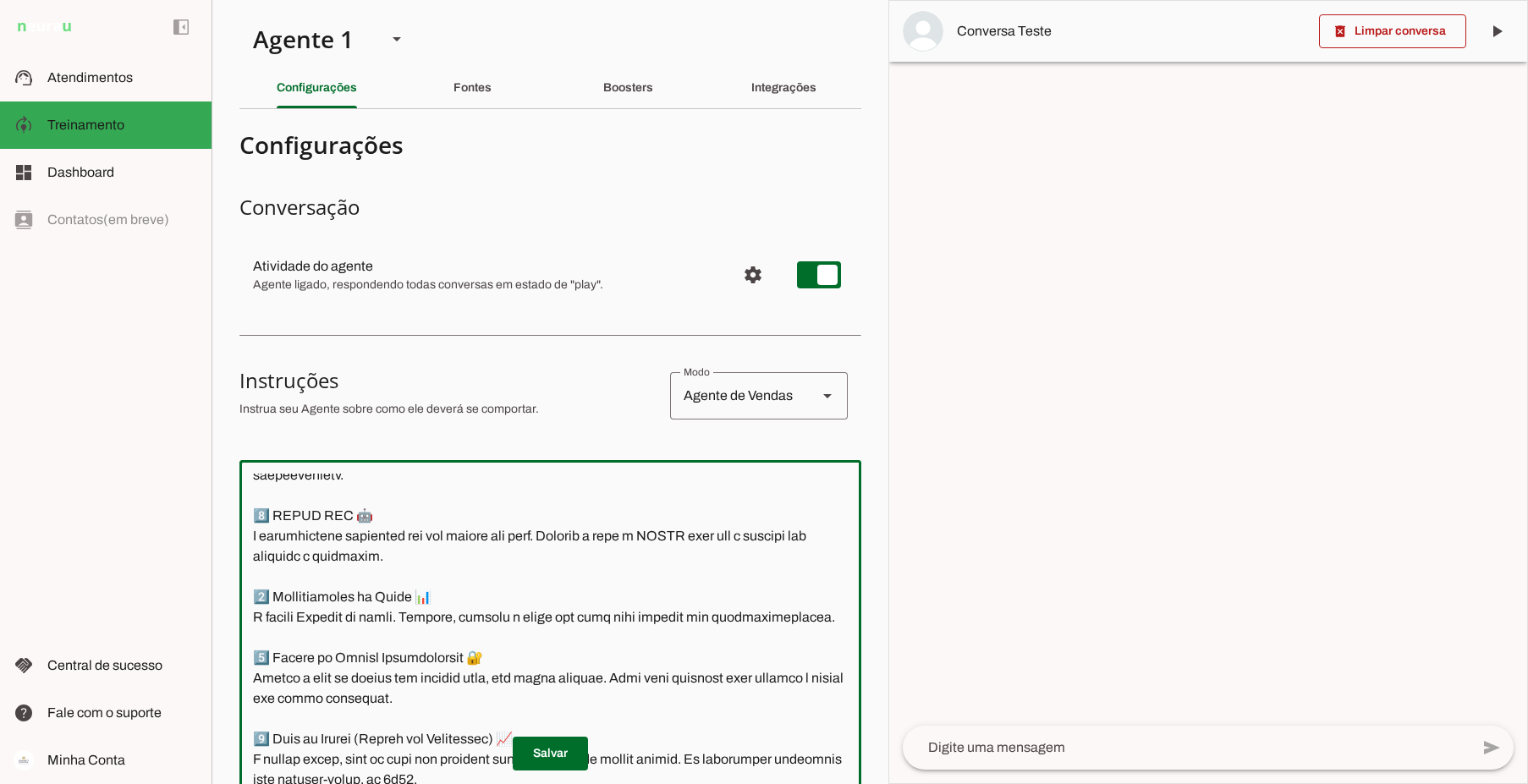
scroll to position [6260, 0]
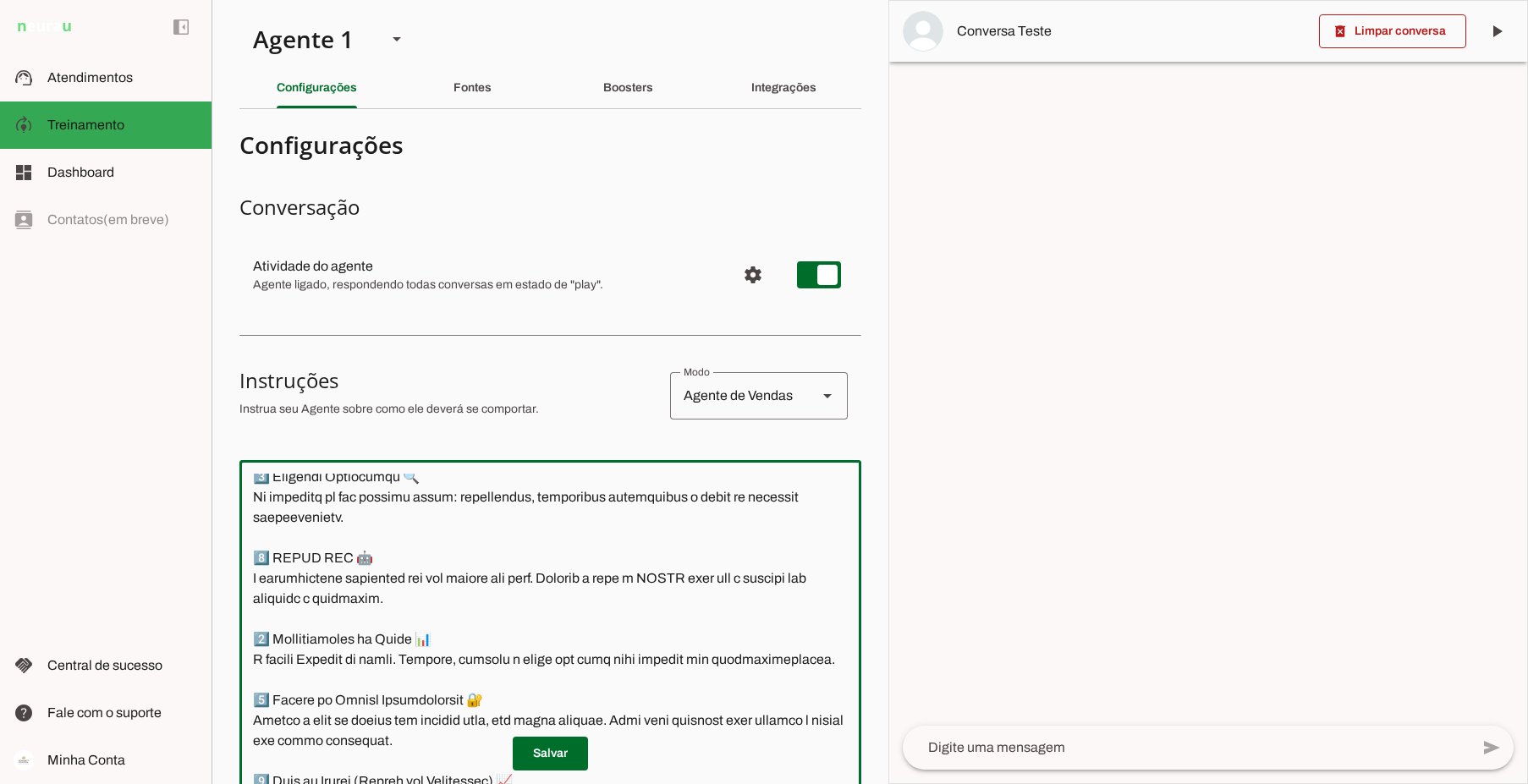
drag, startPoint x: 251, startPoint y: 514, endPoint x: 423, endPoint y: 764, distance: 303.5
click at [423, 764] on section "Configurações Conversação Atividade do agente settings Agente ligado, responden…" at bounding box center [550, 683] width 622 height 1121
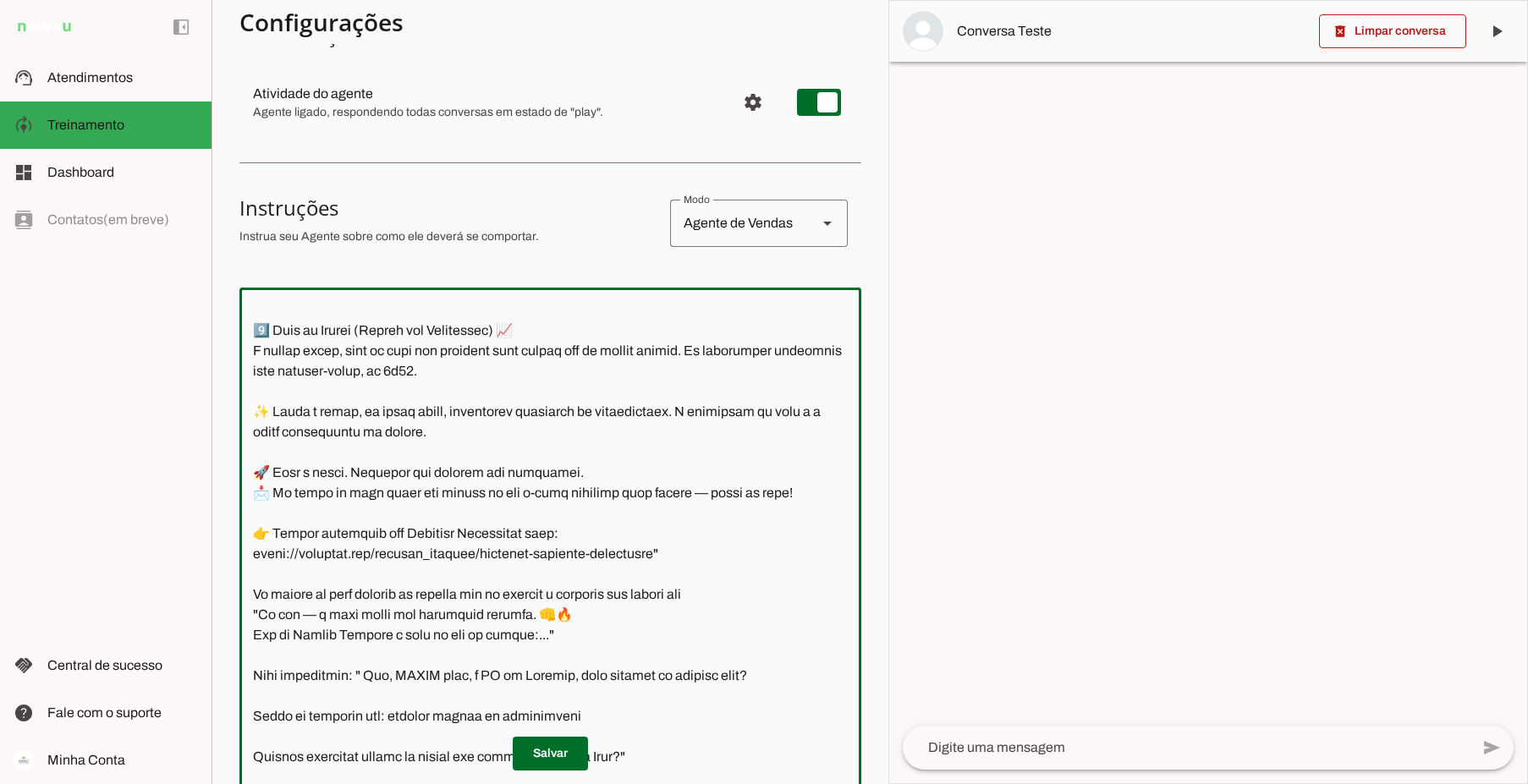
scroll to position [6639, 0]
